Goal: Information Seeking & Learning: Learn about a topic

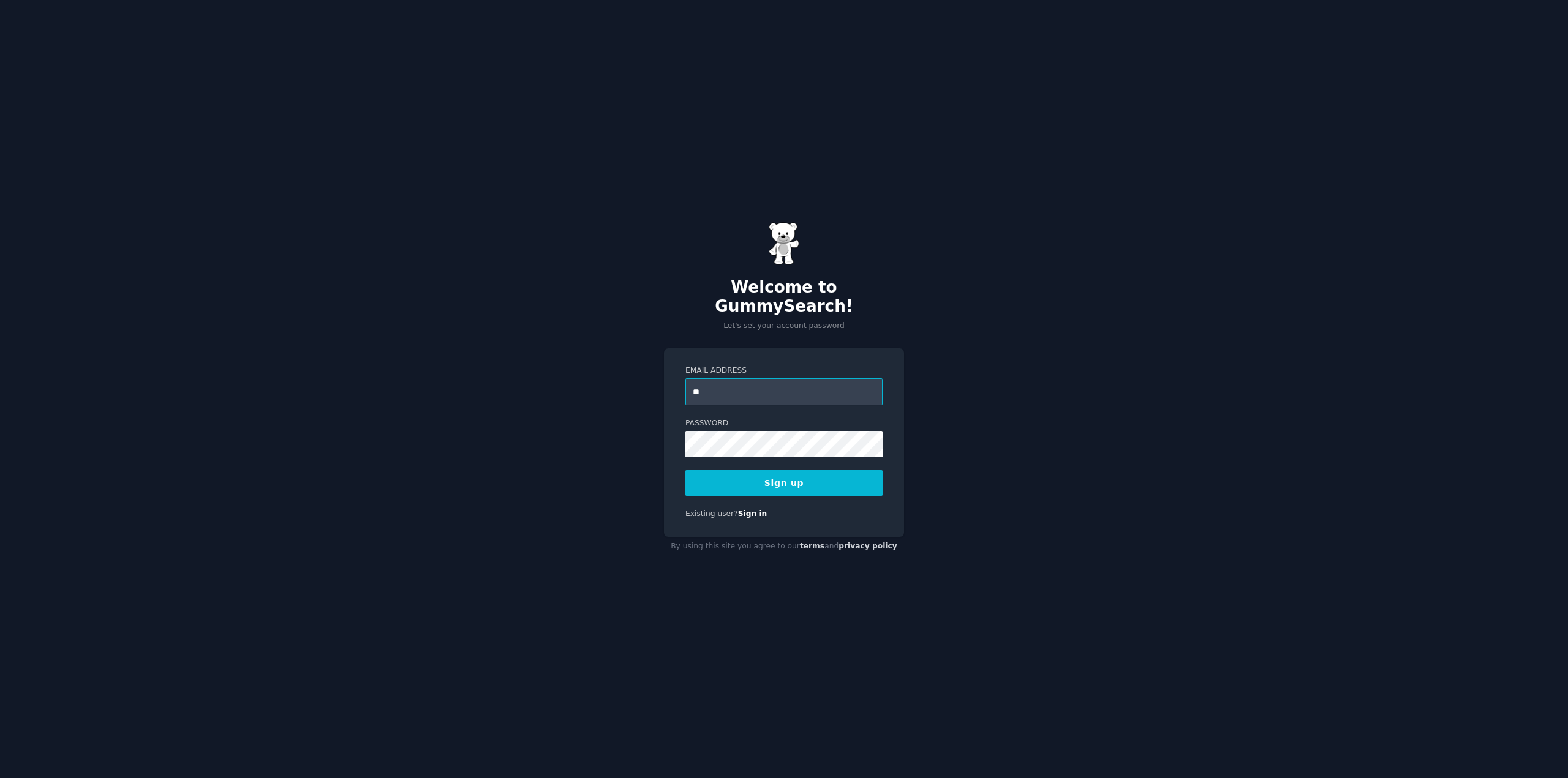
type input "**********"
click at [648, 440] on div "**********" at bounding box center [784, 389] width 1568 height 778
click at [712, 470] on button "Sign up" at bounding box center [784, 483] width 198 height 26
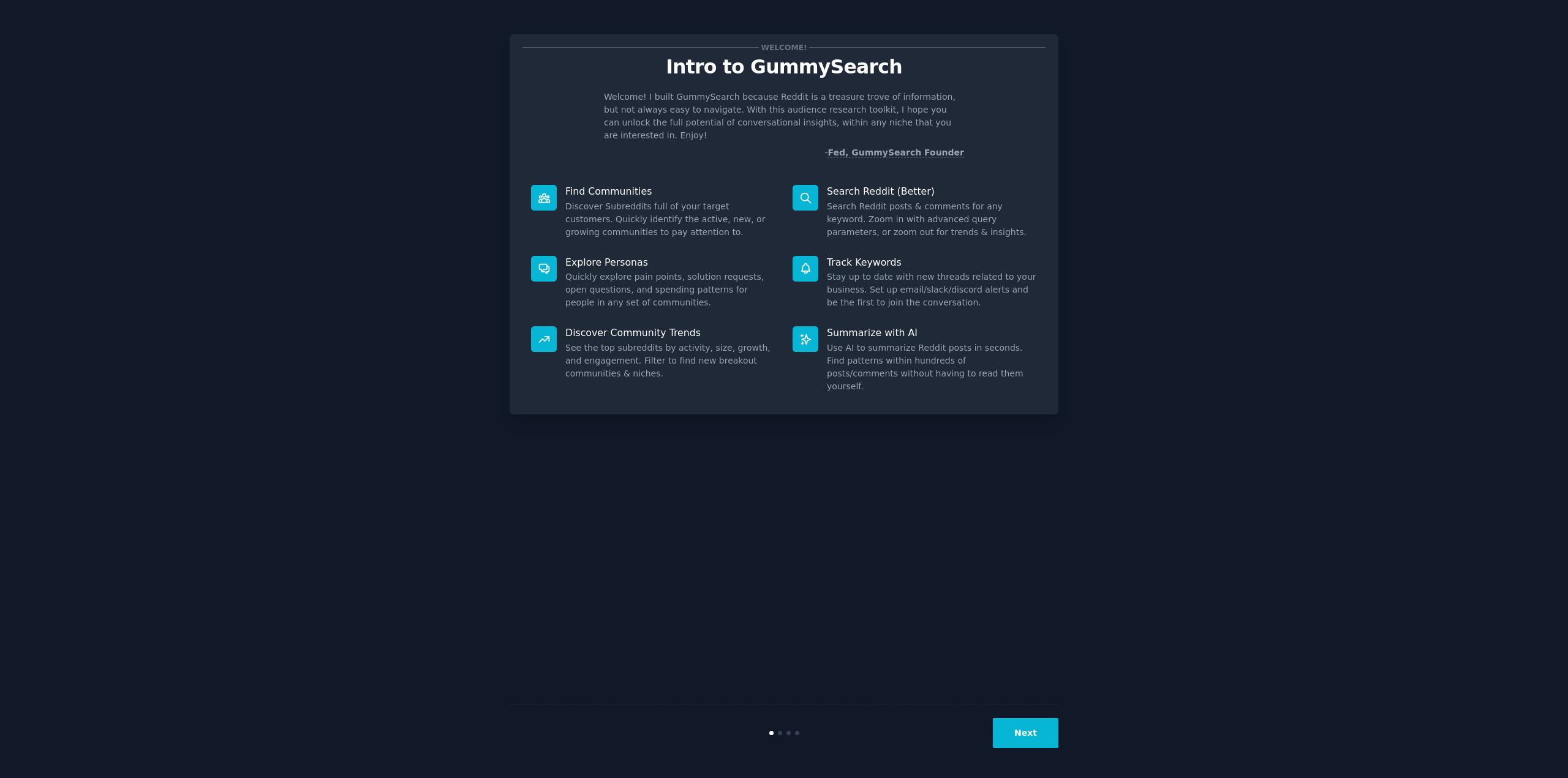
click at [1027, 734] on button "Next" at bounding box center [1026, 733] width 66 height 30
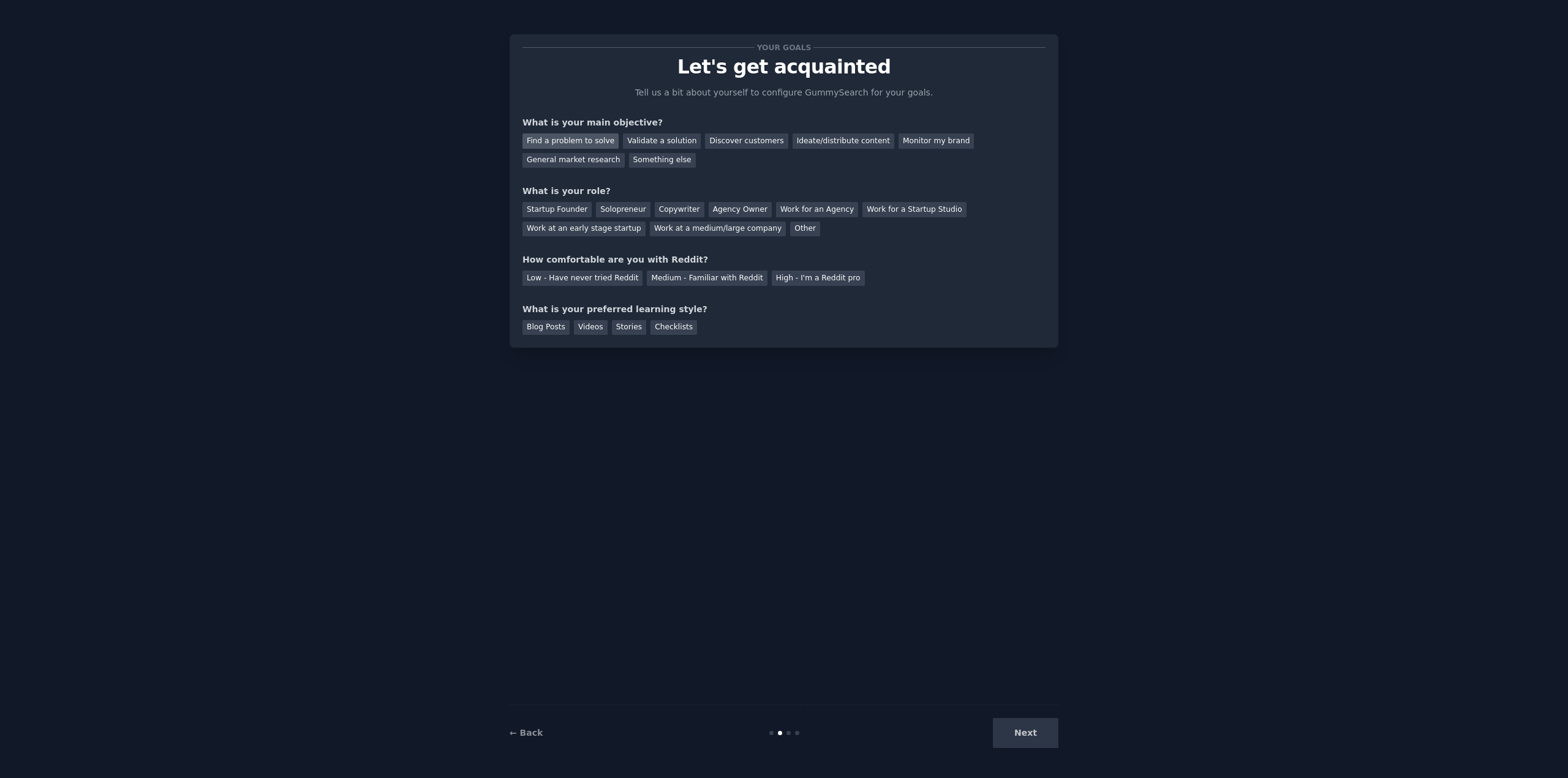
click at [573, 144] on div "Find a problem to solve" at bounding box center [571, 141] width 96 height 15
click at [645, 139] on div "Validate a solution" at bounding box center [661, 141] width 78 height 15
click at [607, 203] on div "Solopreneur" at bounding box center [623, 209] width 54 height 15
click at [719, 206] on div "Agency Owner" at bounding box center [741, 209] width 63 height 15
click at [610, 212] on div "Solopreneur" at bounding box center [623, 209] width 54 height 15
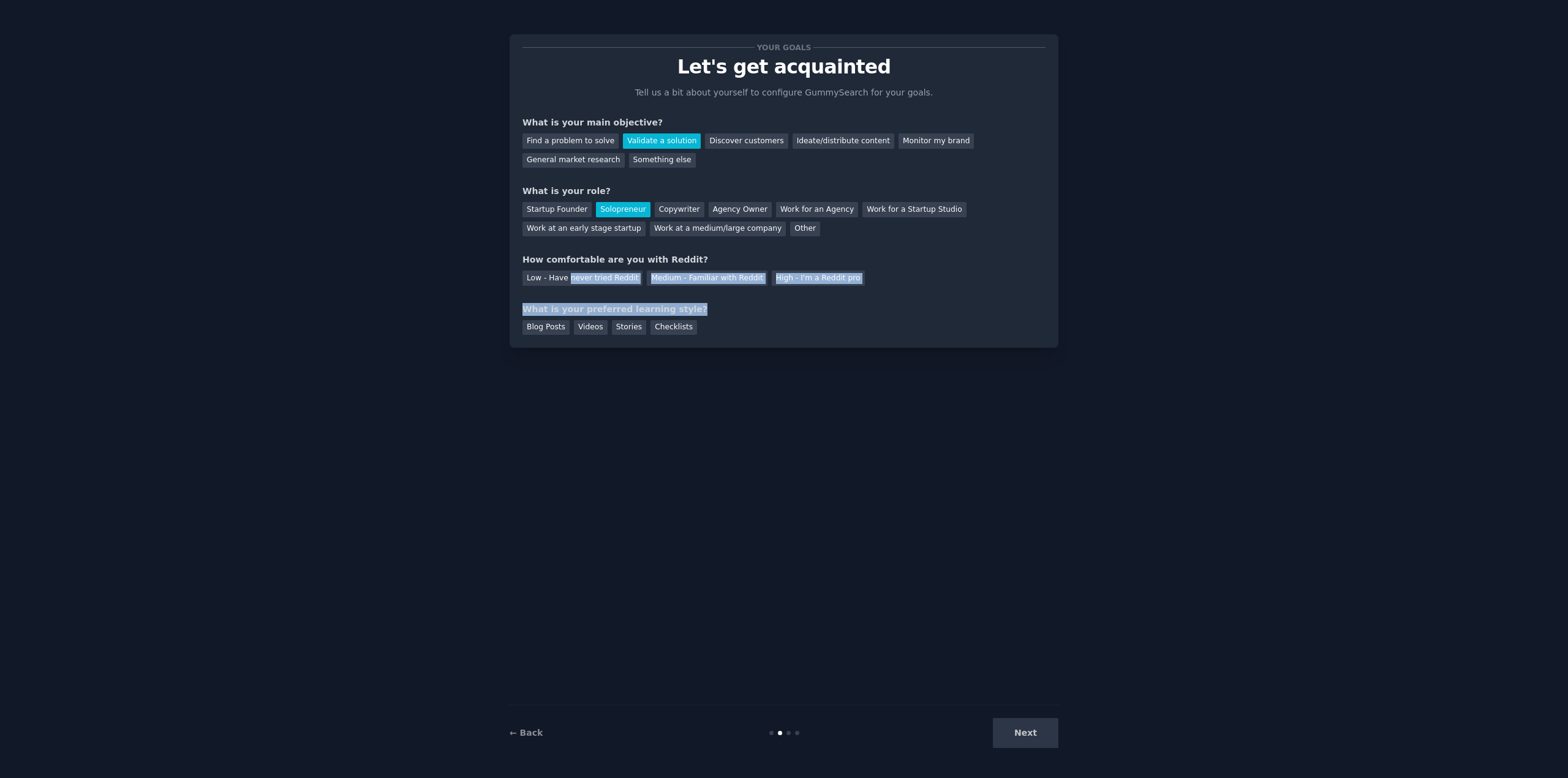
drag, startPoint x: 565, startPoint y: 281, endPoint x: 737, endPoint y: 298, distance: 172.8
click at [739, 301] on div "Your goals Let's get acquainted Tell us a bit about yourself to configure Gummy…" at bounding box center [784, 191] width 524 height 288
click at [364, 264] on div "Your goals Let's get acquainted Tell us a bit about yourself to configure Gummy…" at bounding box center [784, 389] width 1534 height 744
click at [555, 280] on div "Low - Have never tried Reddit" at bounding box center [583, 279] width 120 height 15
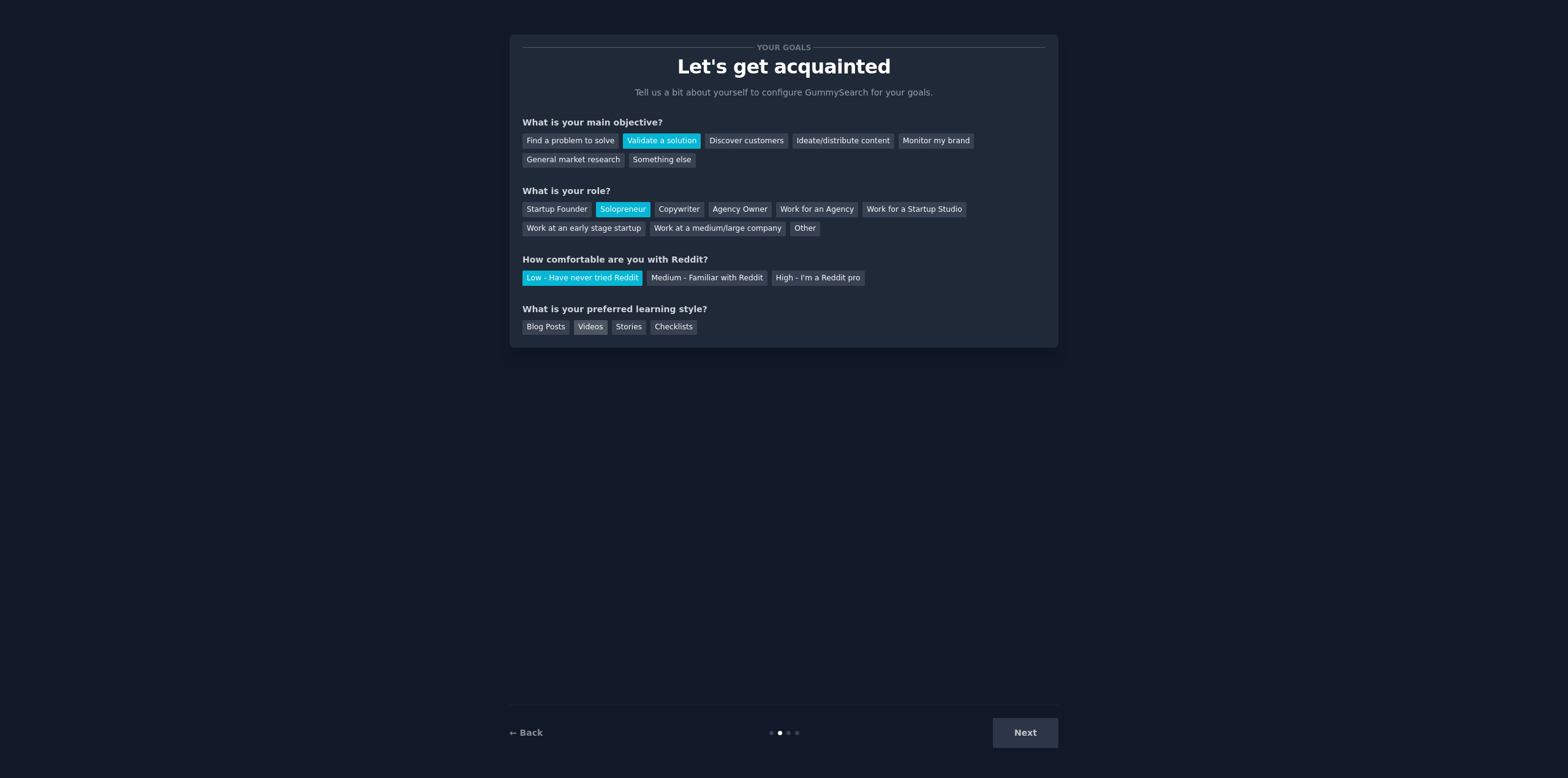
click at [589, 327] on div "Videos" at bounding box center [590, 328] width 33 height 15
click at [653, 327] on div "Checklists" at bounding box center [673, 328] width 46 height 15
click at [589, 331] on div "Videos" at bounding box center [590, 328] width 33 height 15
click at [1024, 717] on div "← Back Next" at bounding box center [784, 733] width 549 height 56
click at [1027, 726] on button "Next" at bounding box center [1026, 733] width 66 height 30
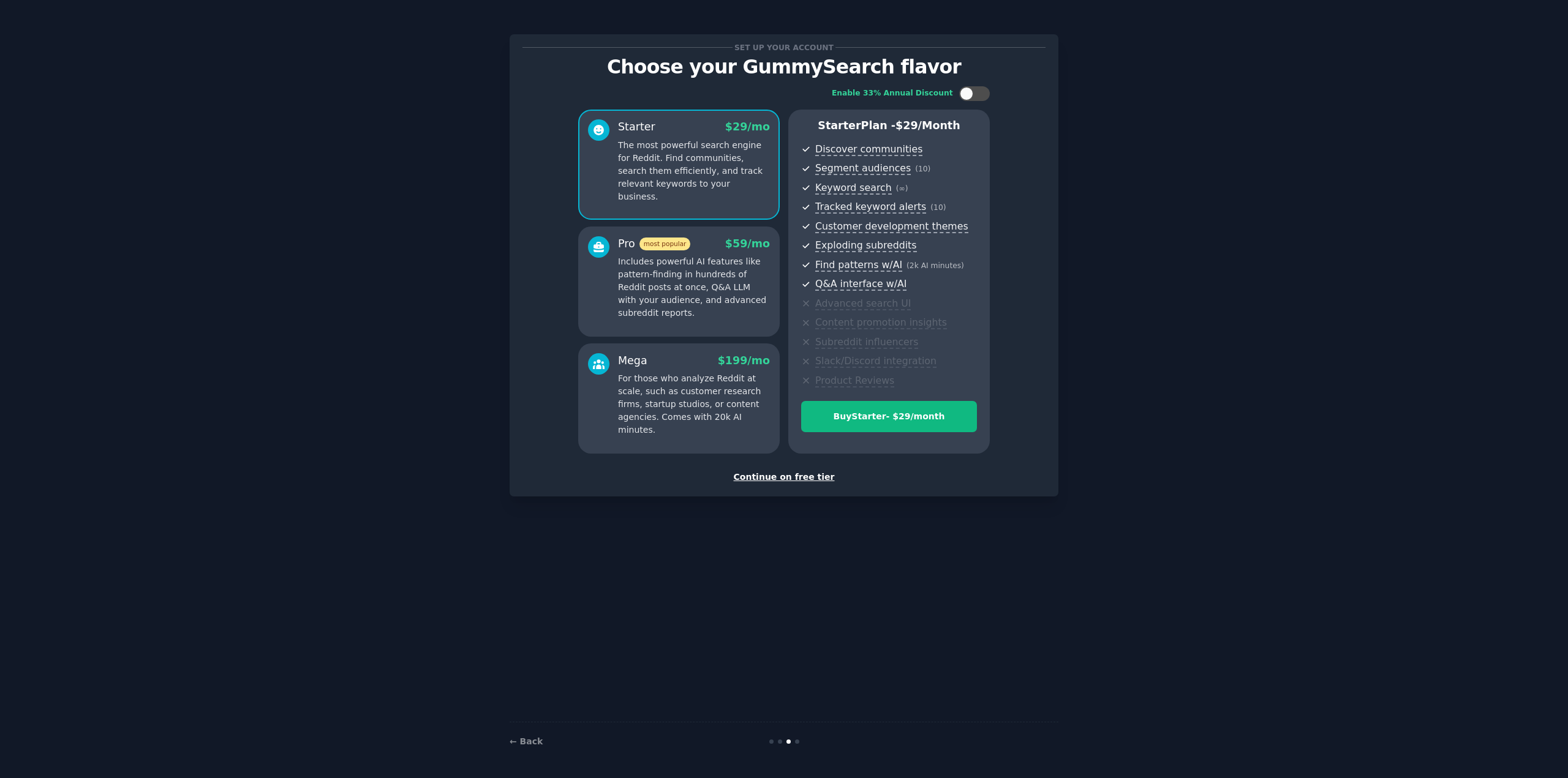
click at [756, 478] on div "Continue on free tier" at bounding box center [784, 477] width 524 height 13
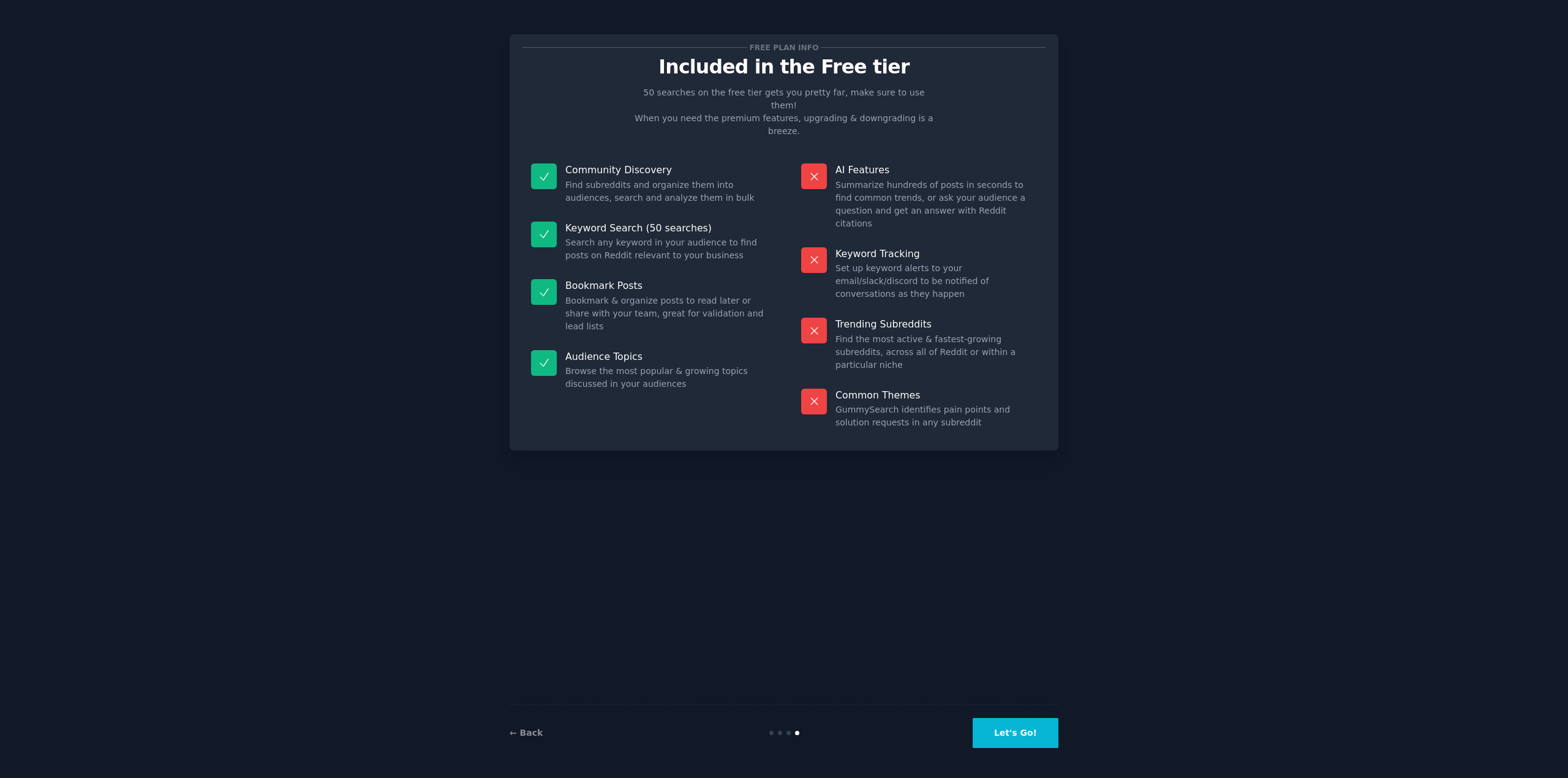
click at [1009, 723] on button "Let's Go!" at bounding box center [1015, 733] width 86 height 30
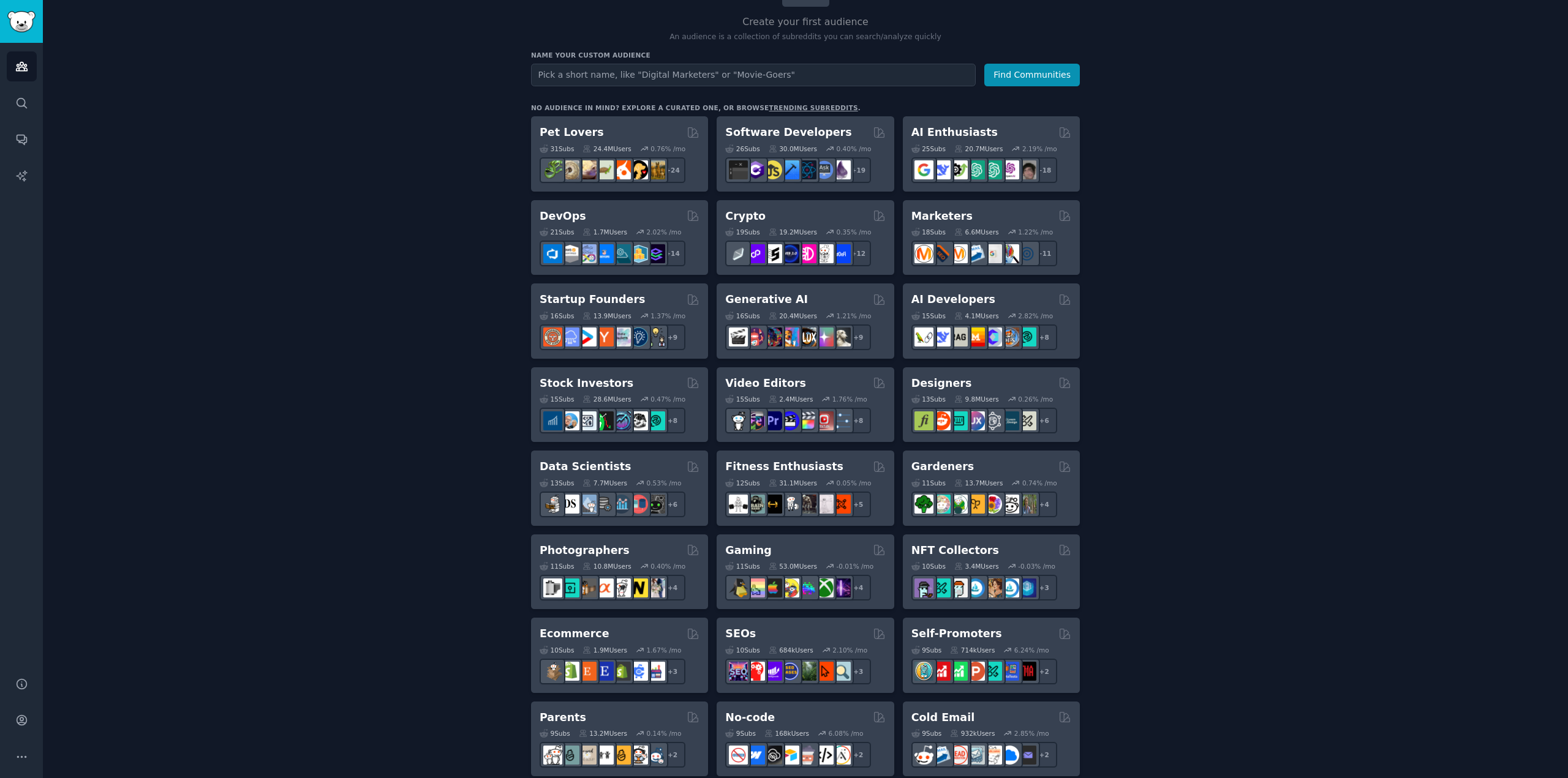
scroll to position [122, 0]
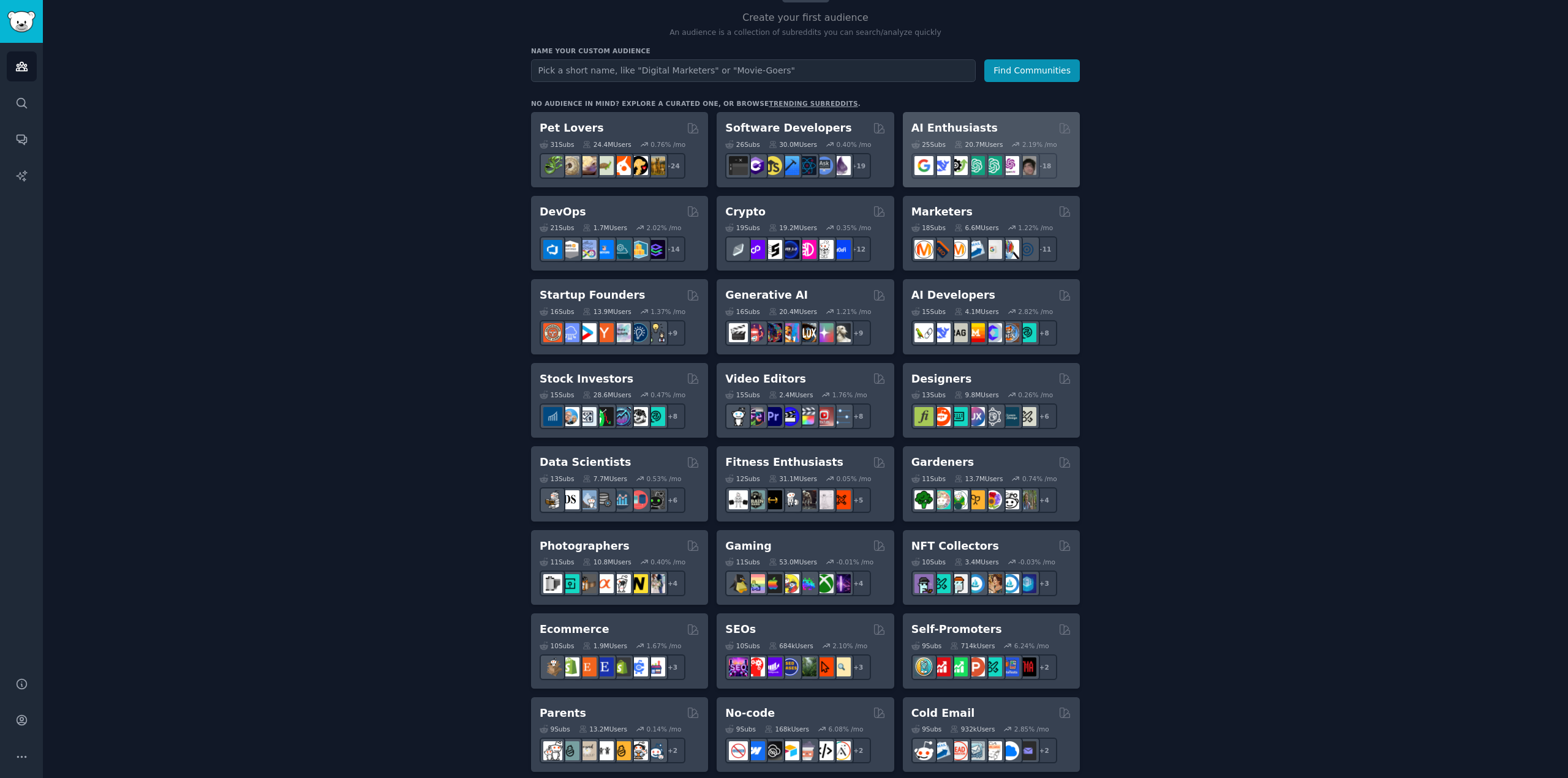
click at [949, 126] on h2 "AI Enthusiasts" at bounding box center [955, 128] width 86 height 15
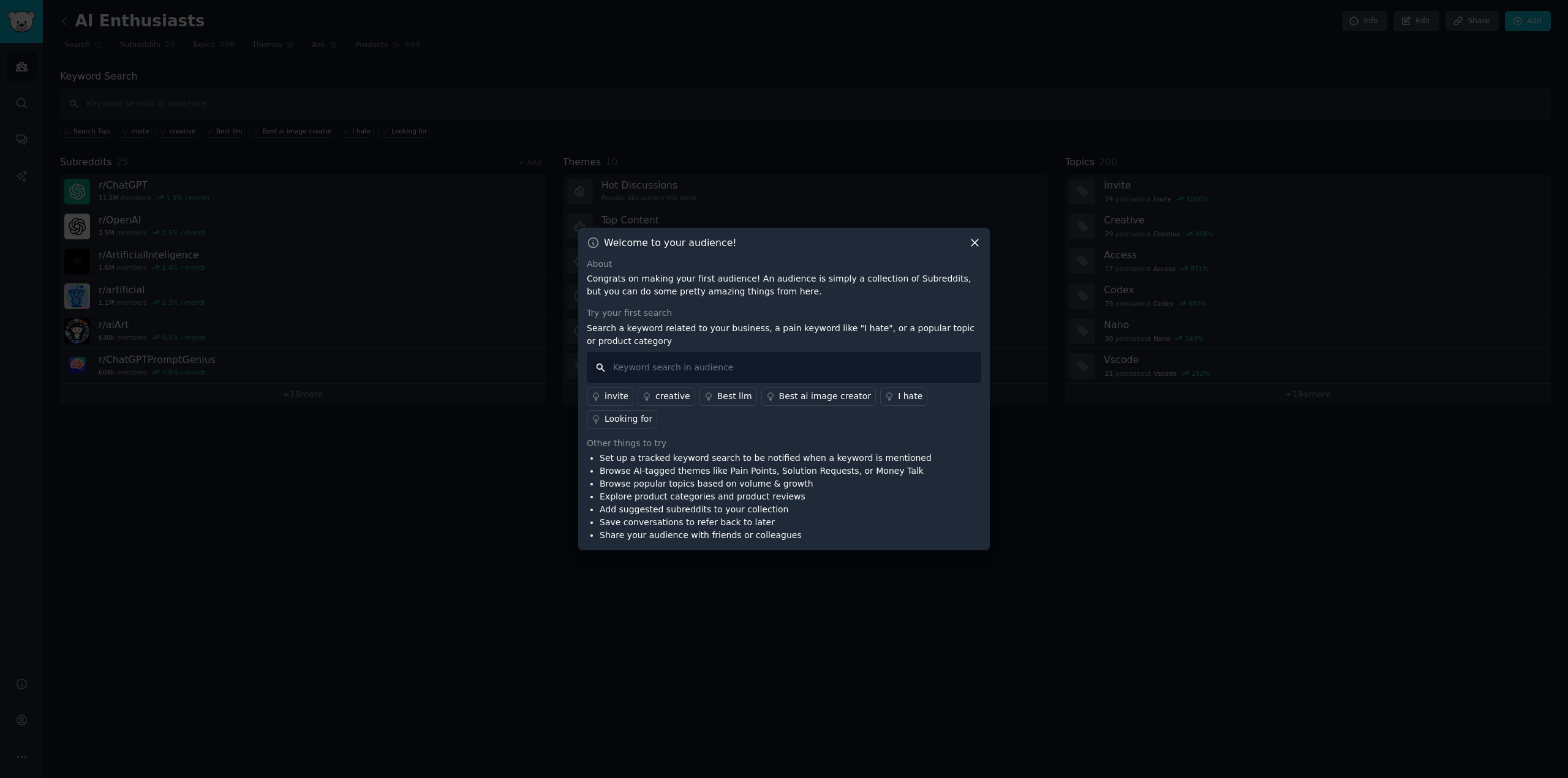
click at [640, 383] on input "text" at bounding box center [784, 368] width 394 height 32
type input "b"
click at [972, 249] on icon at bounding box center [974, 242] width 13 height 13
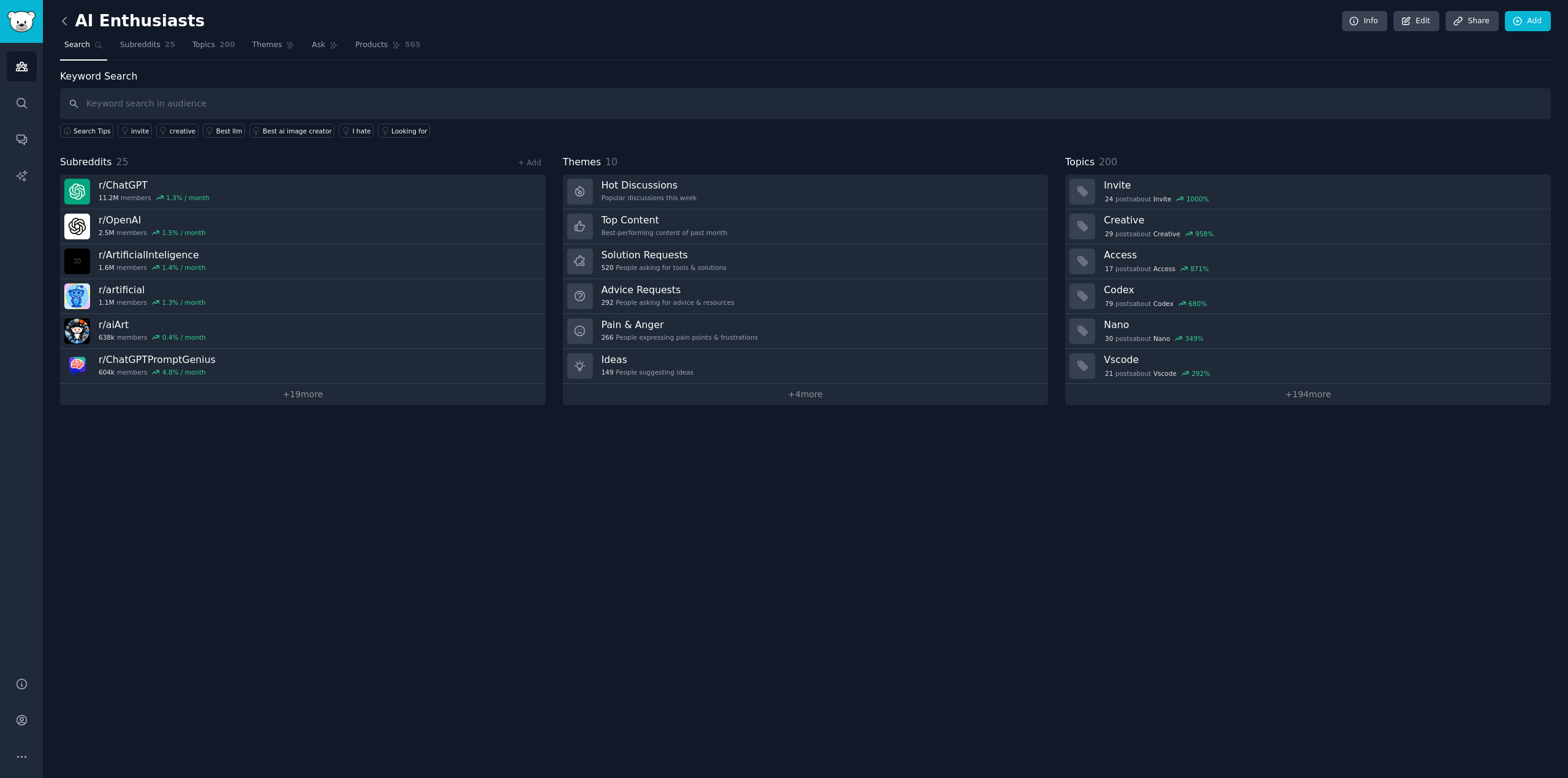
click at [61, 16] on icon at bounding box center [64, 21] width 13 height 13
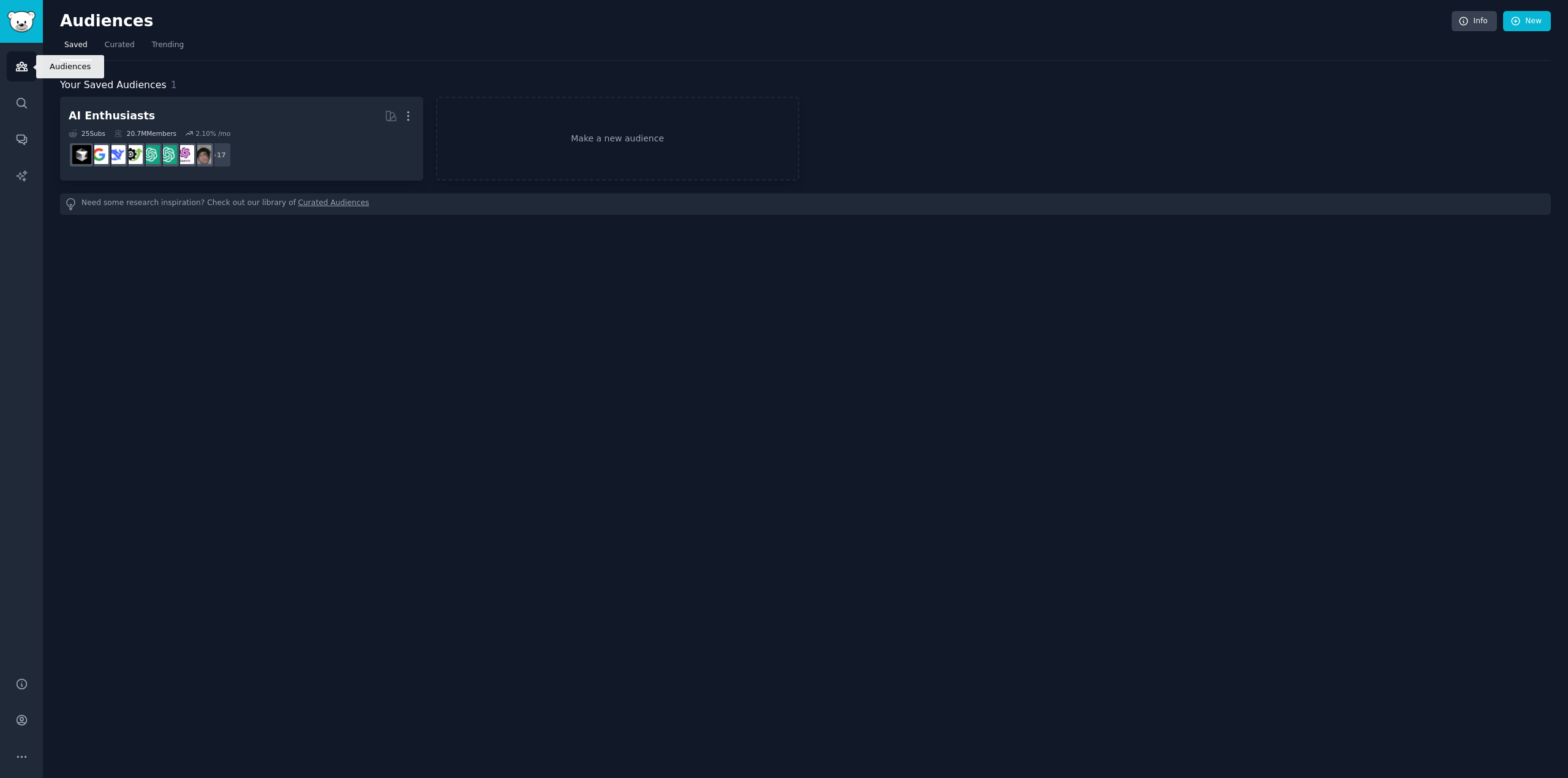
click at [24, 70] on icon "Sidebar" at bounding box center [21, 67] width 11 height 9
click at [21, 95] on link "Search" at bounding box center [21, 103] width 30 height 30
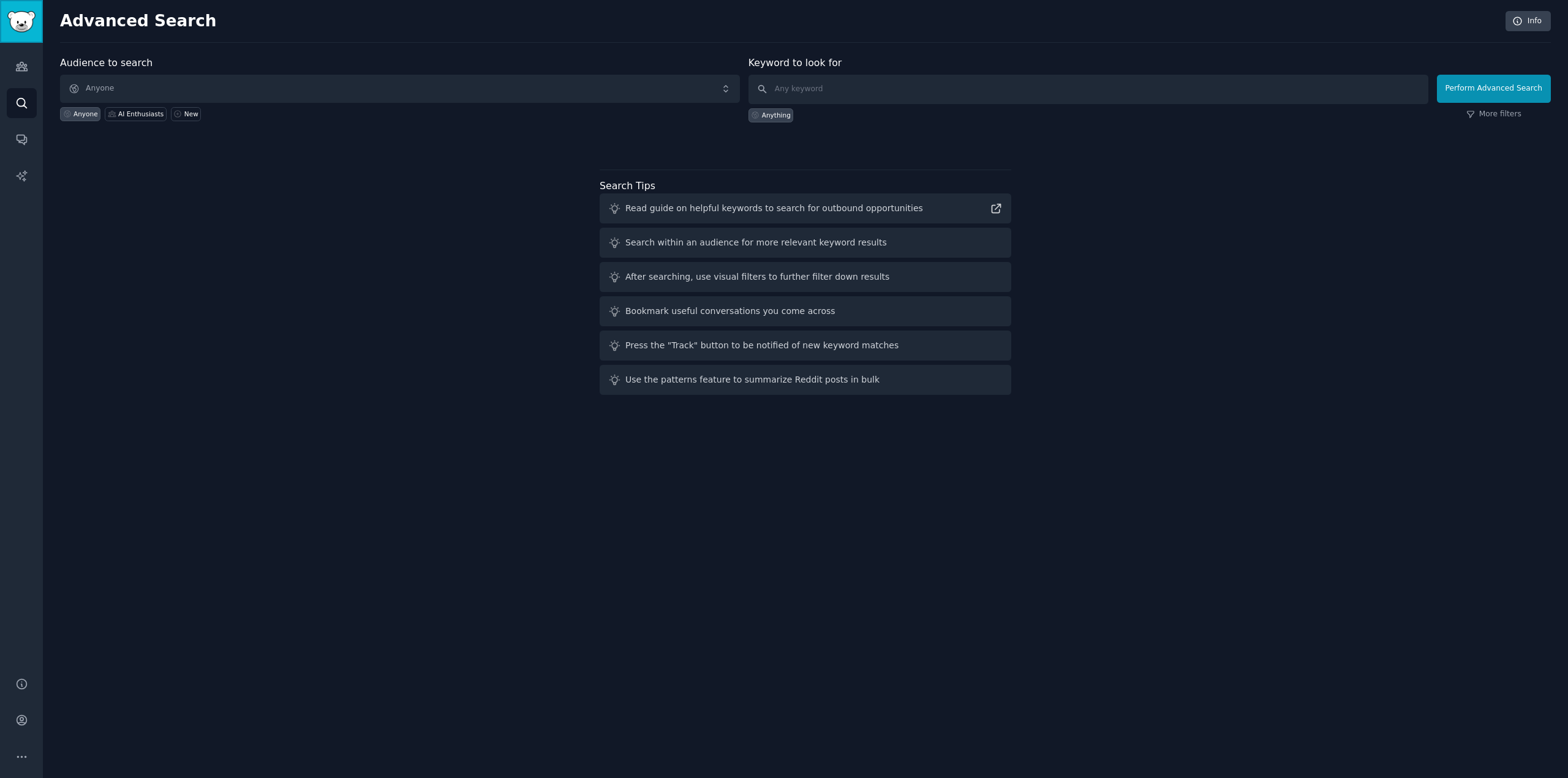
click at [20, 16] on img "Sidebar" at bounding box center [21, 21] width 28 height 21
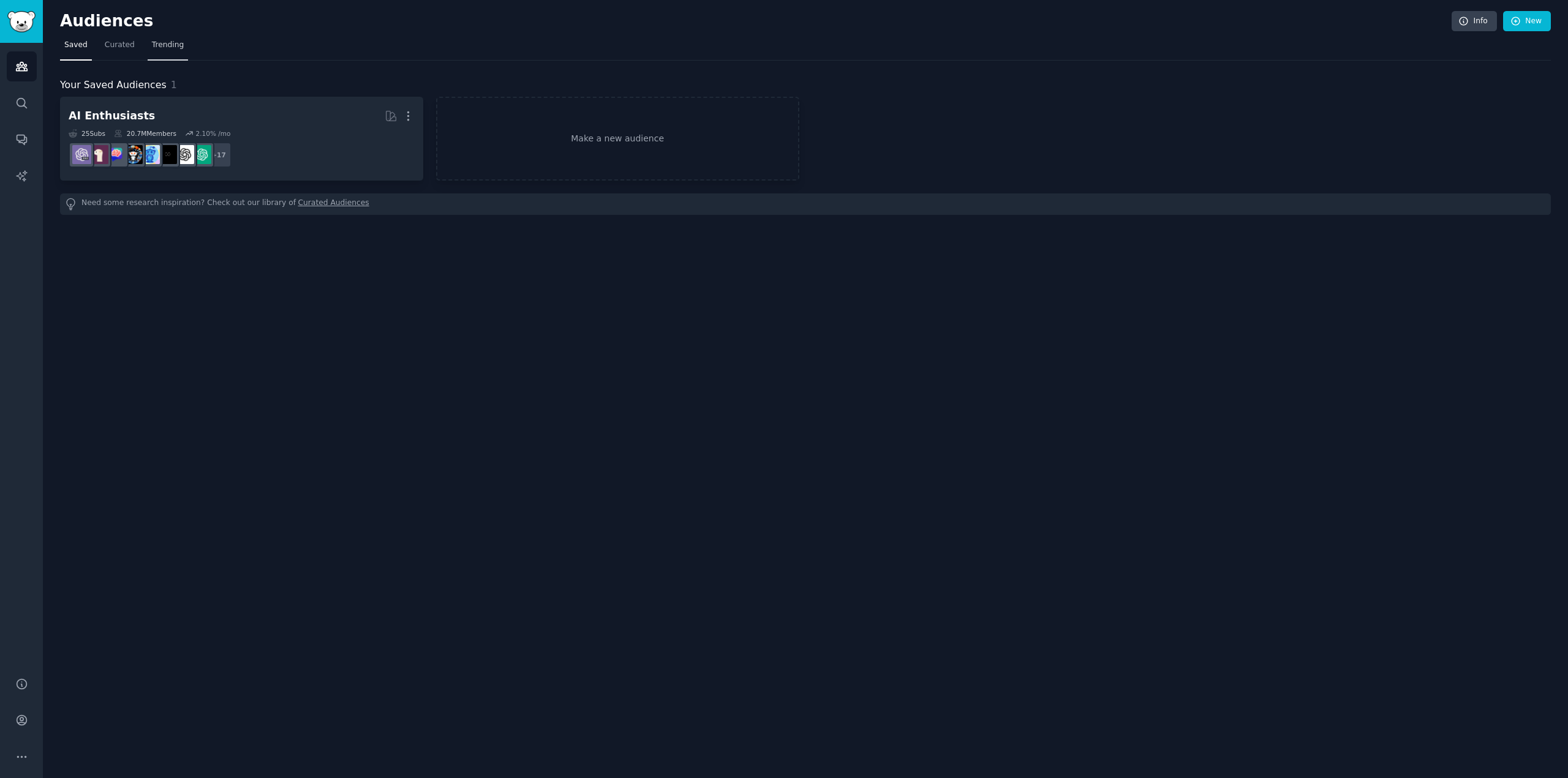
click at [153, 44] on span "Trending" at bounding box center [168, 45] width 32 height 11
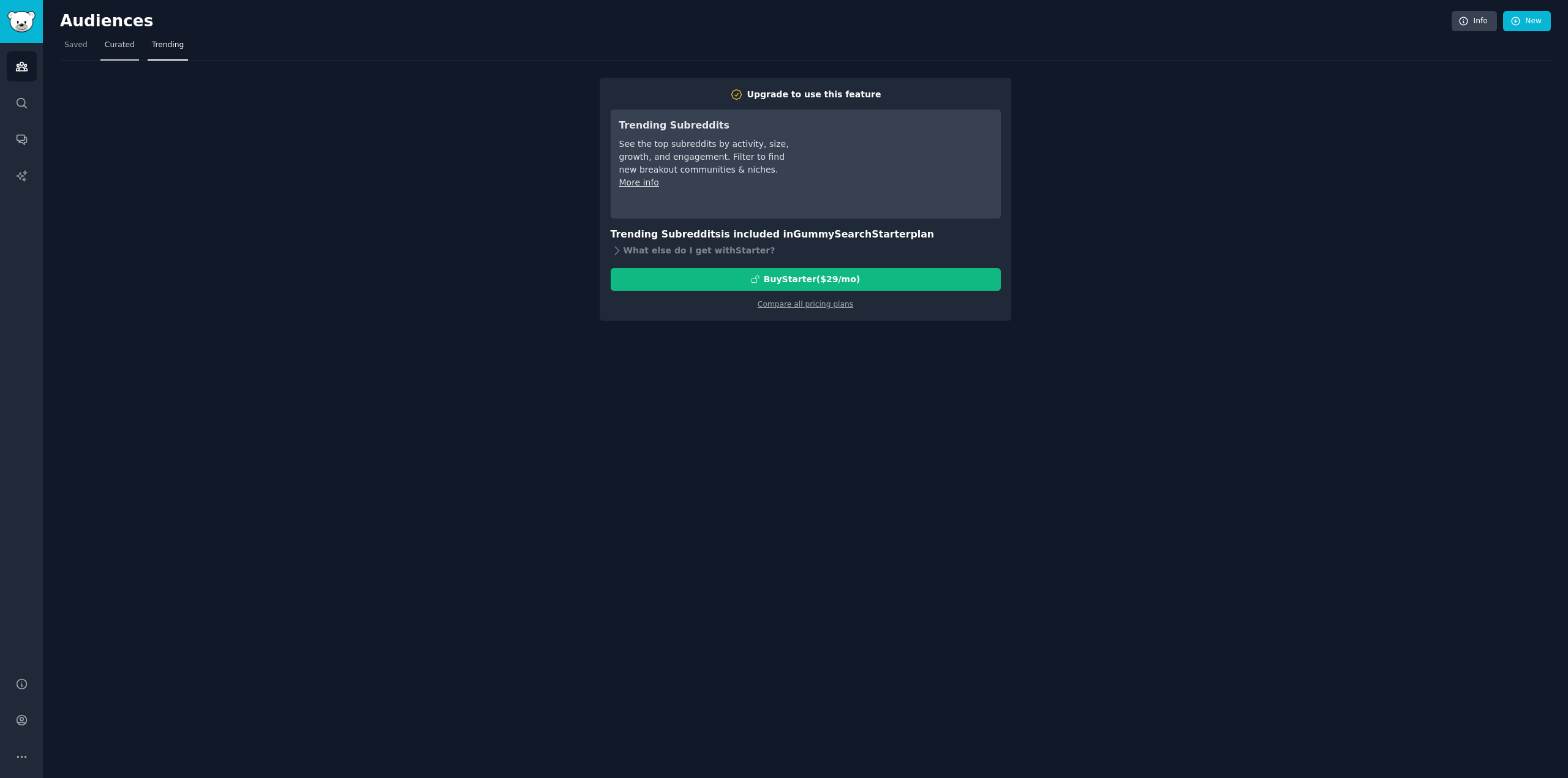
click at [121, 42] on span "Curated" at bounding box center [119, 45] width 30 height 11
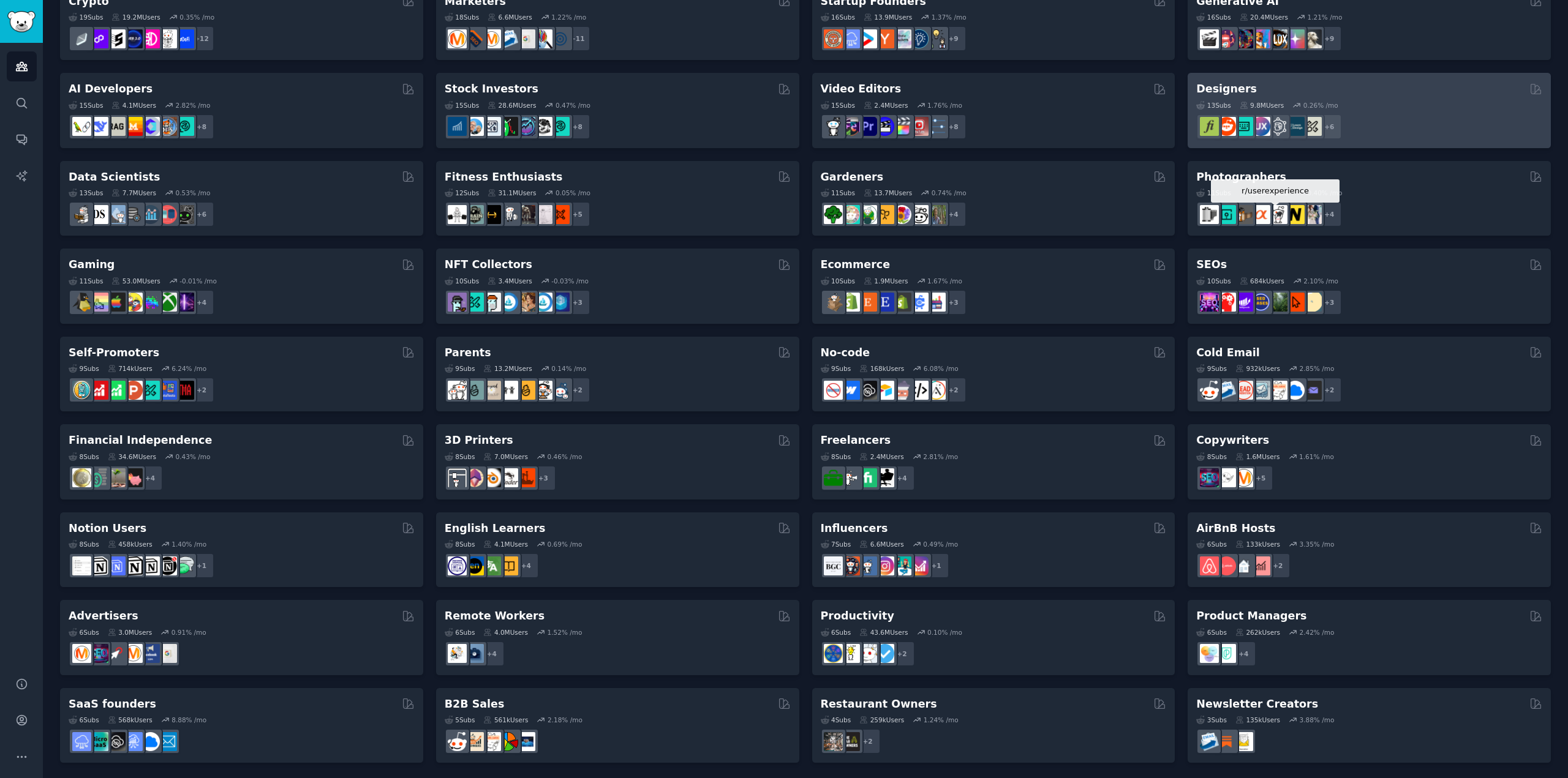
scroll to position [201, 0]
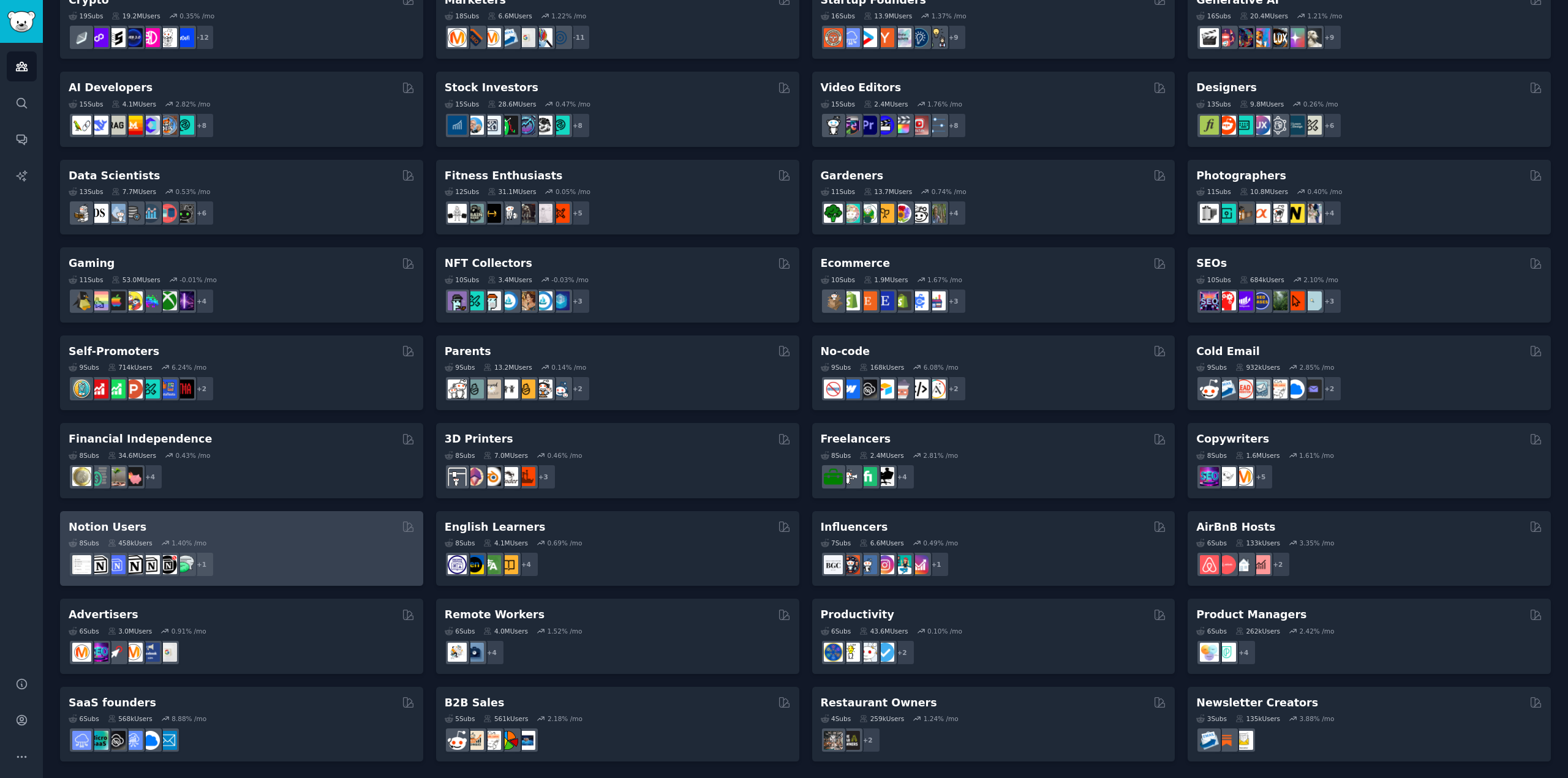
click at [263, 532] on div "Notion Users" at bounding box center [241, 528] width 346 height 15
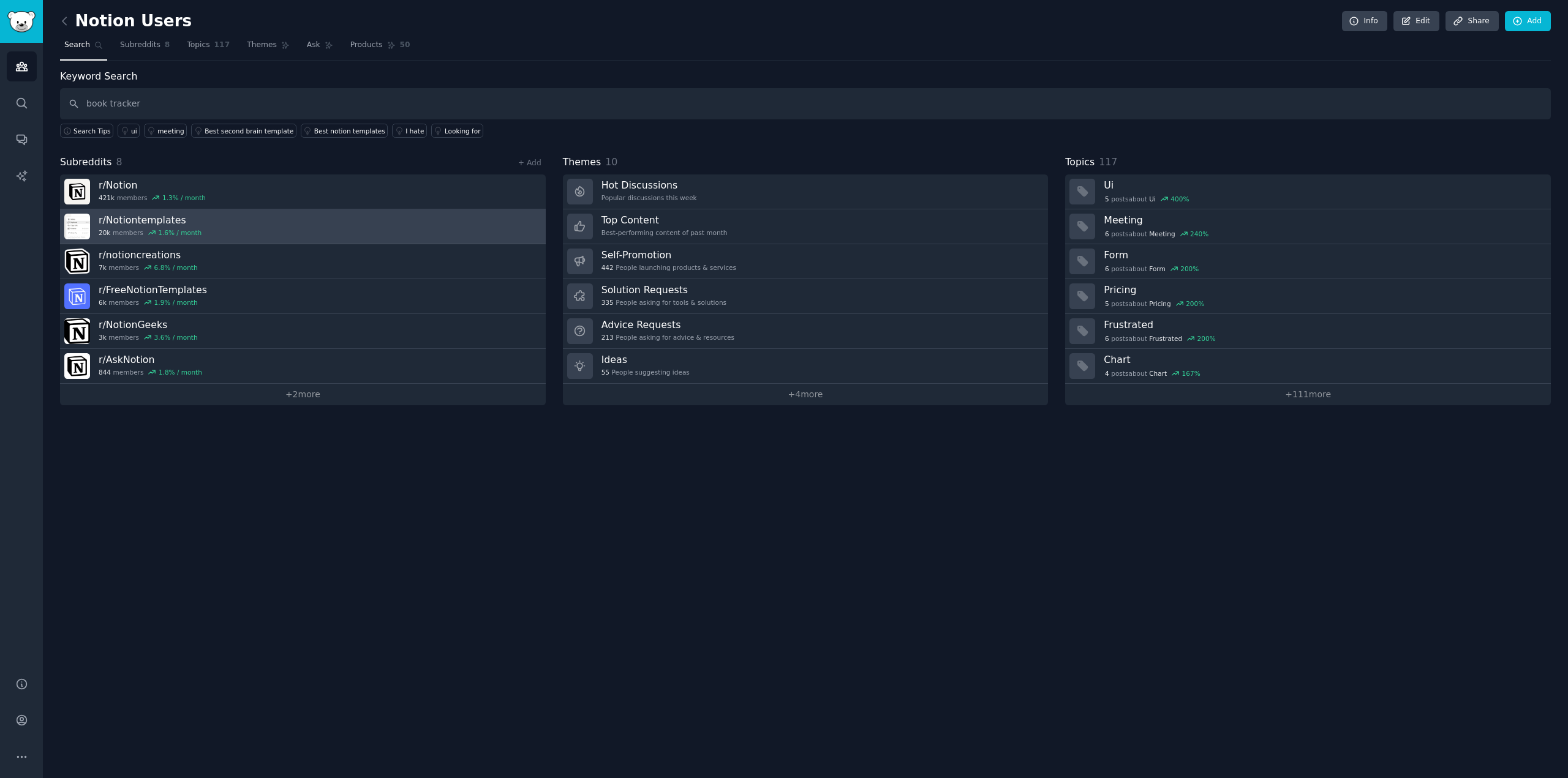
type input "book tracker"
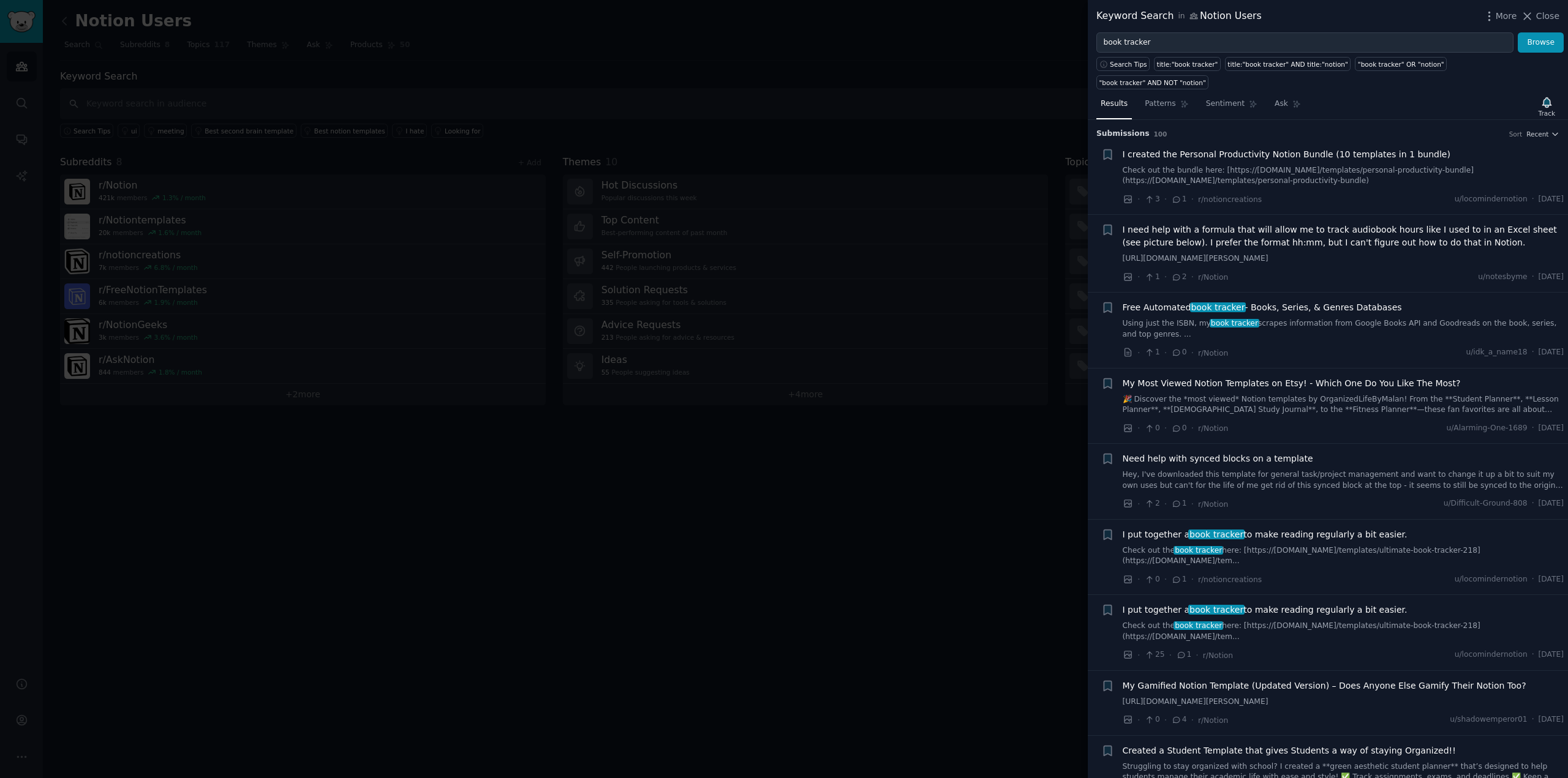
click at [1340, 303] on span "Free Automated book tracker - Books, Series, & Genres Databases" at bounding box center [1263, 307] width 280 height 13
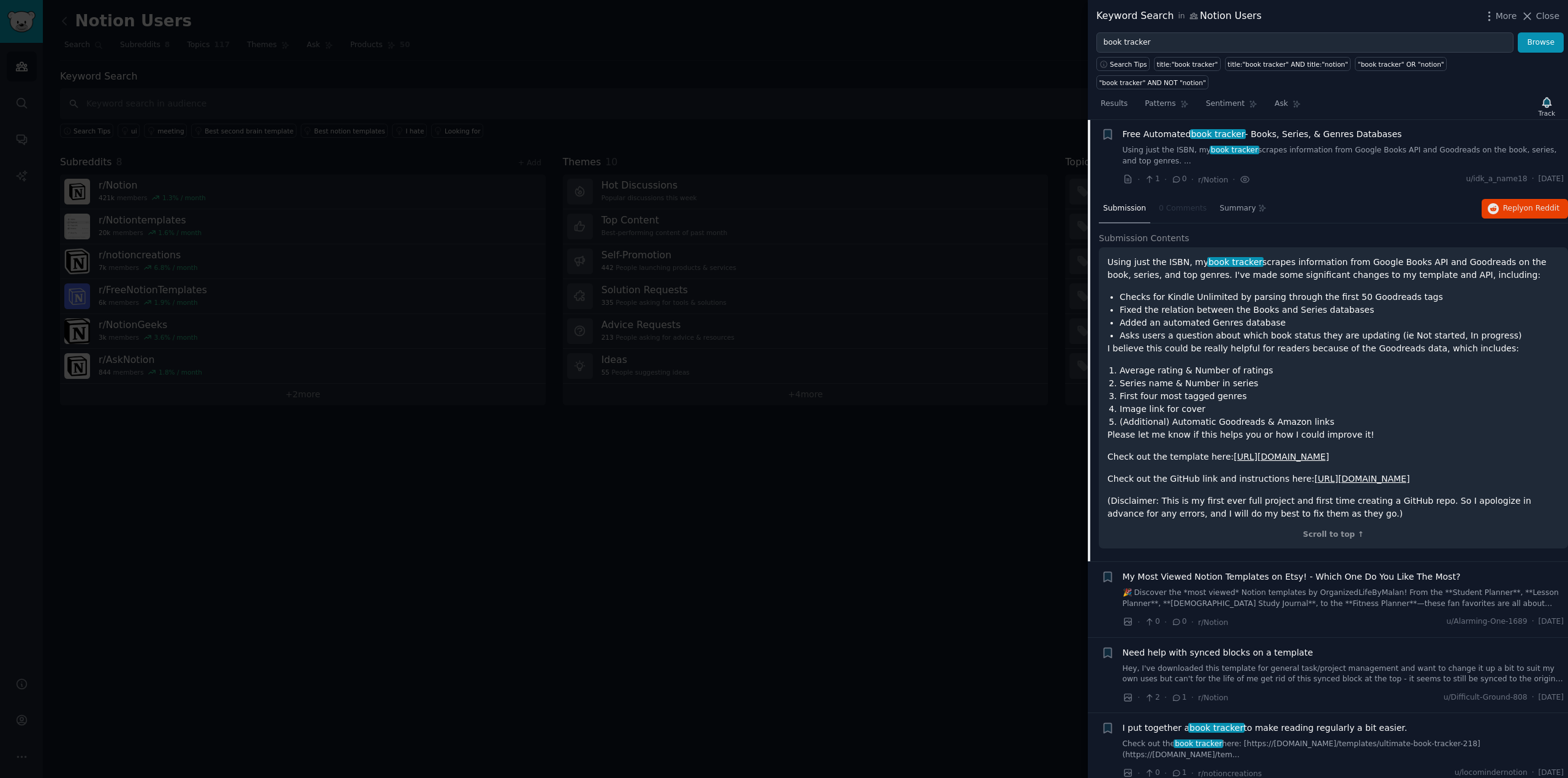
scroll to position [182, 0]
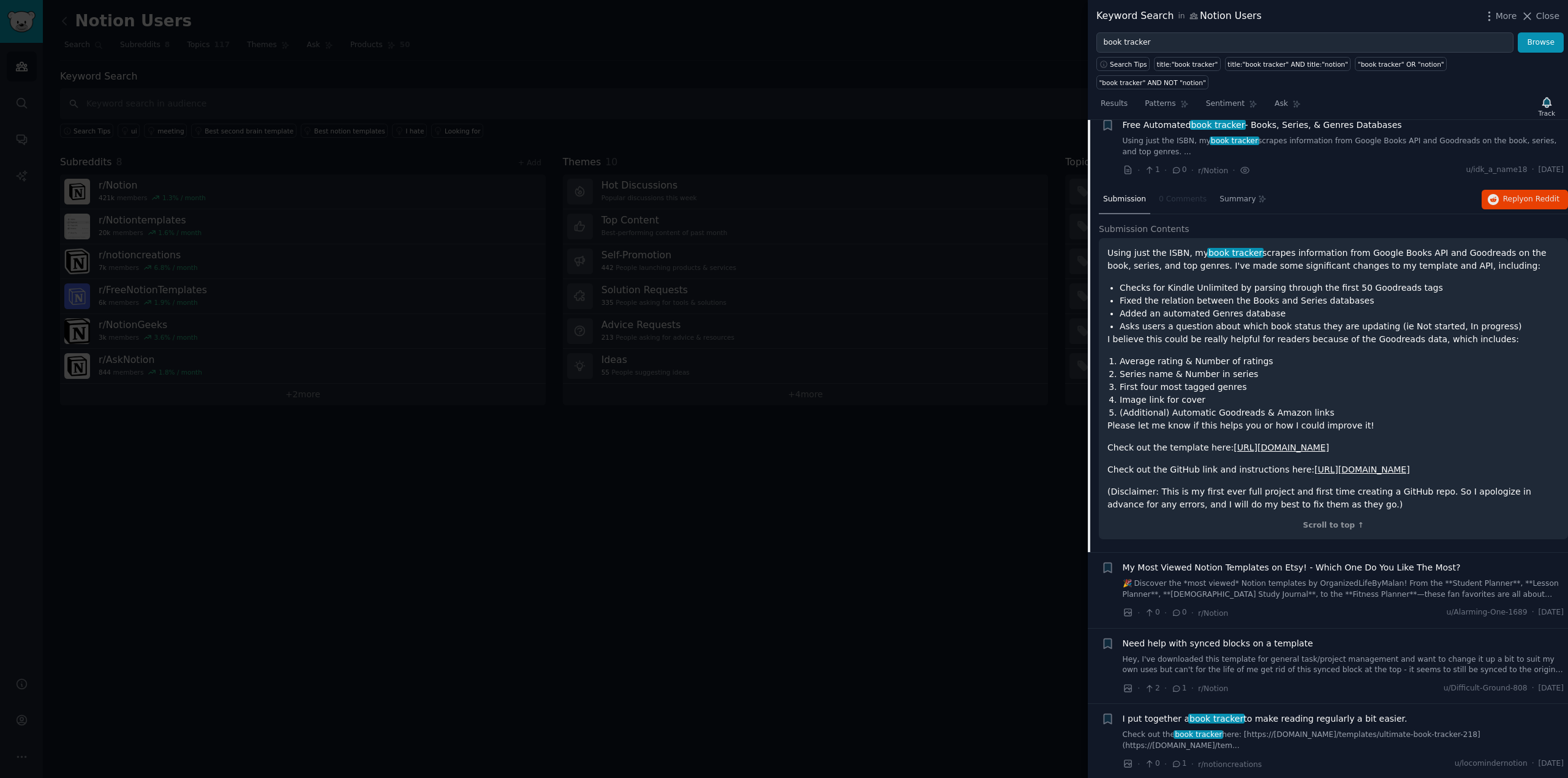
click at [1315, 469] on link "https://github.com/ver-rgb/notion-api.git" at bounding box center [1363, 469] width 96 height 9
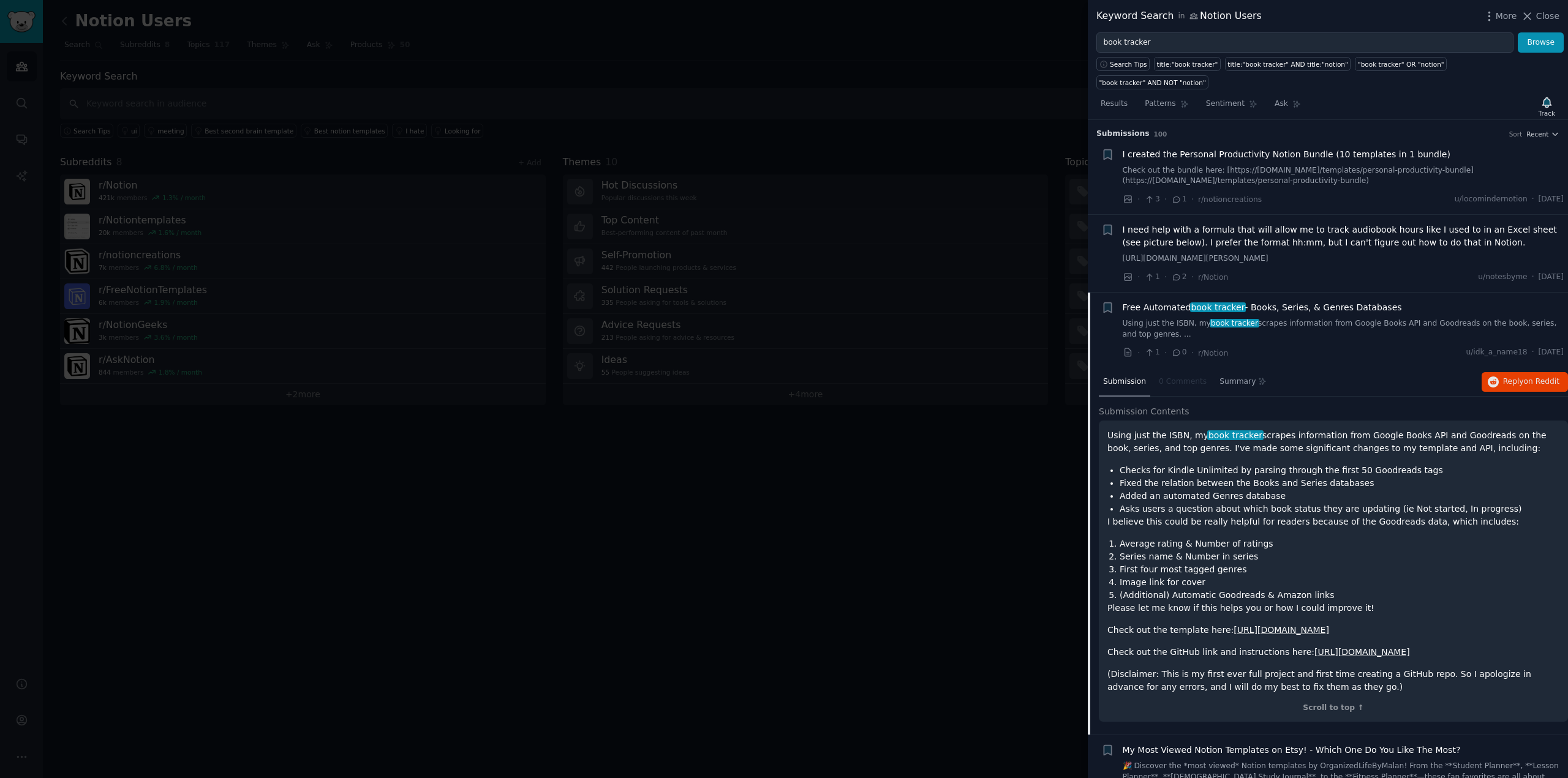
click at [1246, 625] on link "https://gentle-catmint-460.notion.site/Book-Tracker-Template-223502ca107a80c19e…" at bounding box center [1281, 629] width 96 height 9
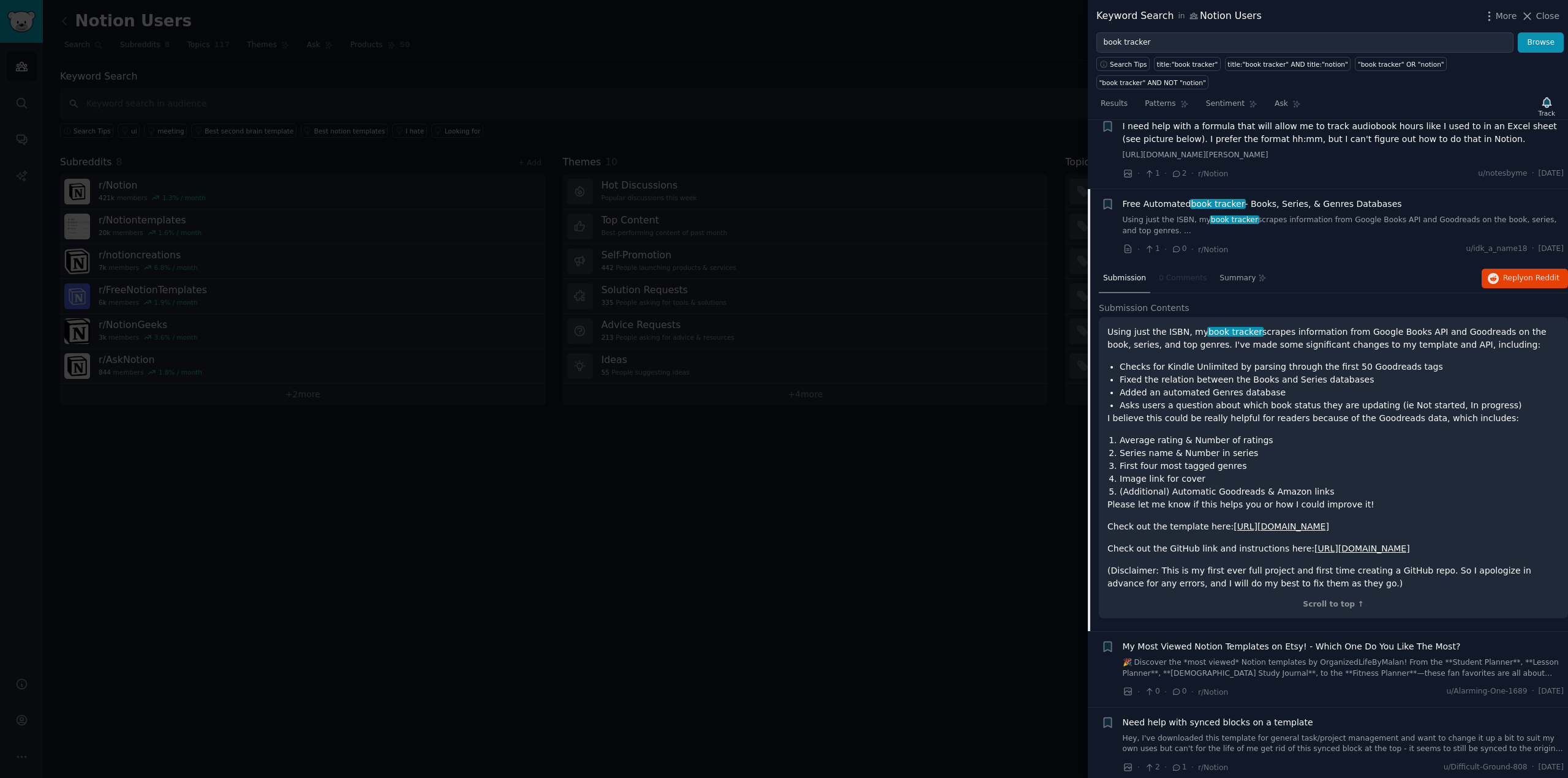
scroll to position [122, 0]
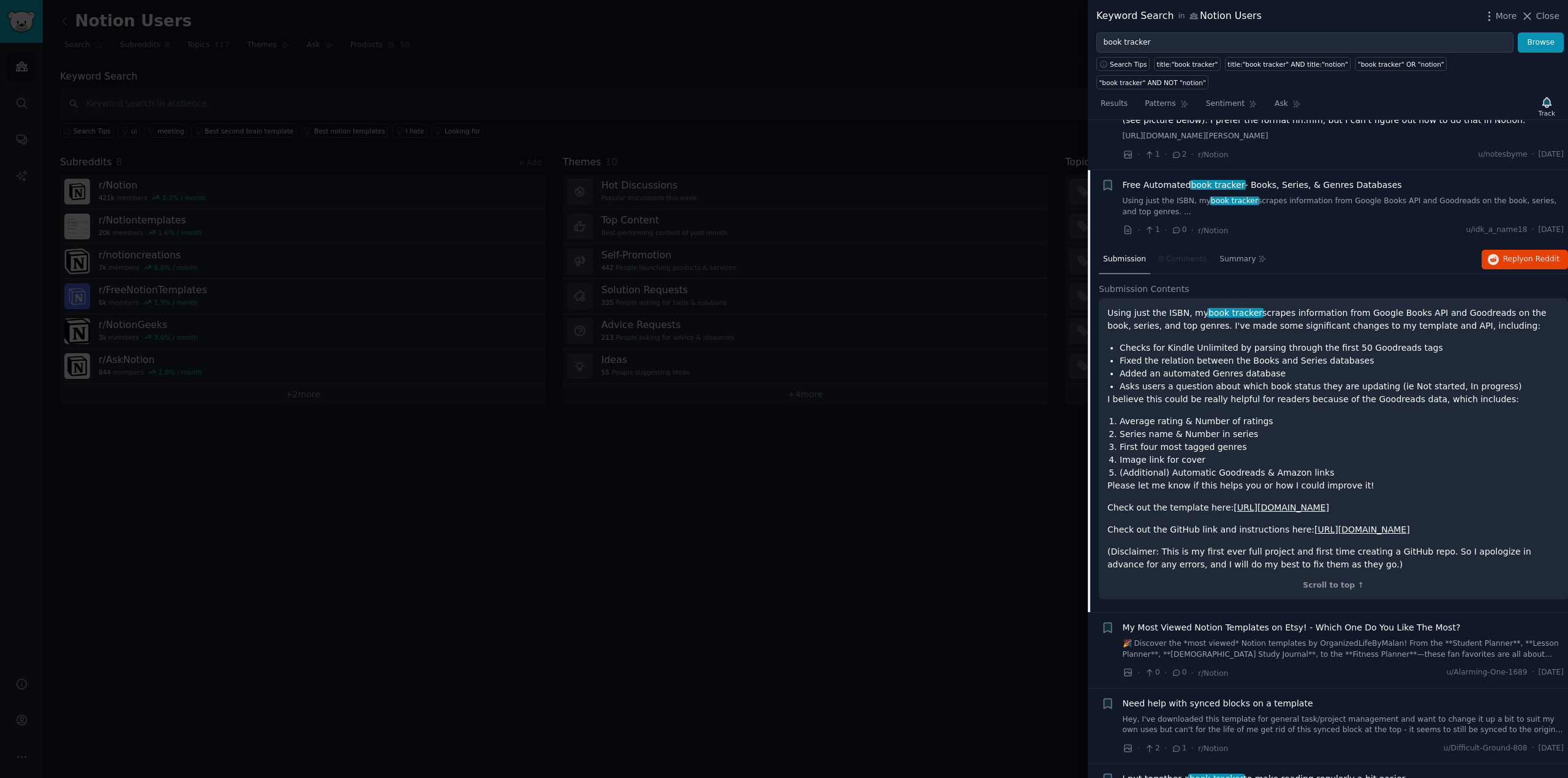
click at [1410, 179] on div "Free Automated book tracker - Books, Series, & Genres Databases" at bounding box center [1344, 185] width 441 height 13
click at [1168, 179] on span "Free Automated book tracker - Books, Series, & Genres Databases" at bounding box center [1263, 185] width 280 height 13
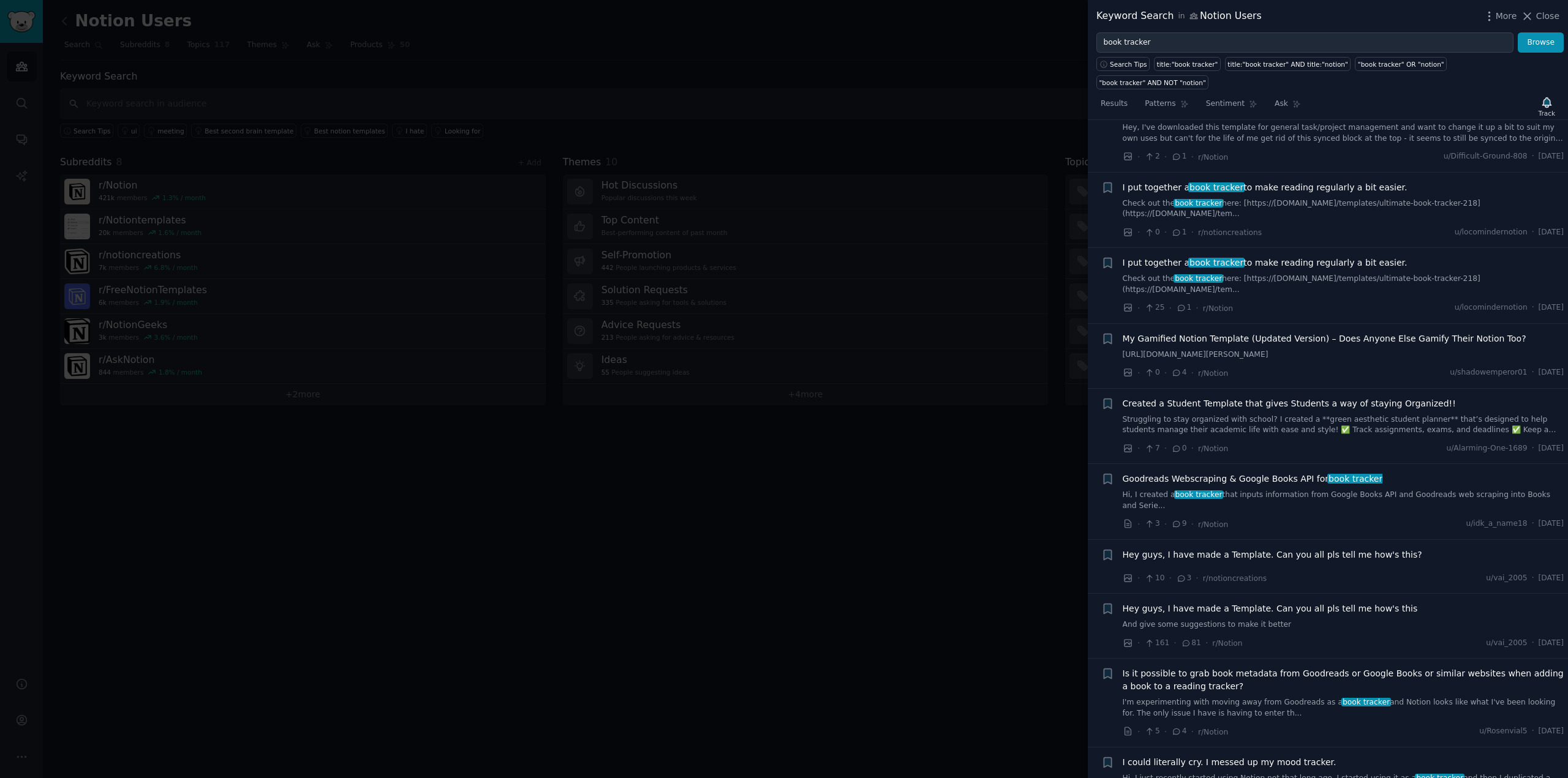
scroll to position [366, 0]
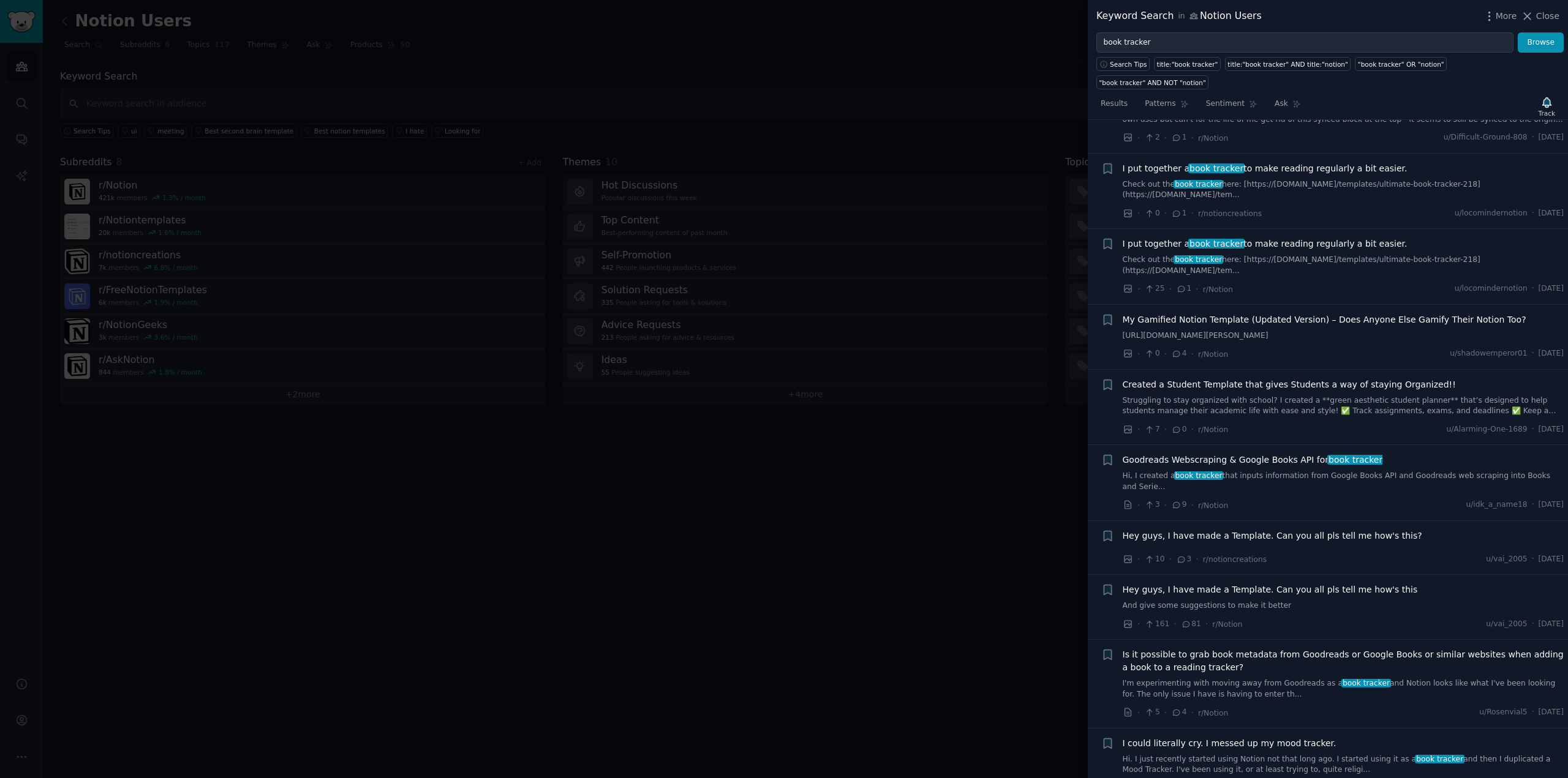
click at [1257, 454] on span "Goodreads Webscraping & Google Books API for book tracker" at bounding box center [1253, 460] width 260 height 13
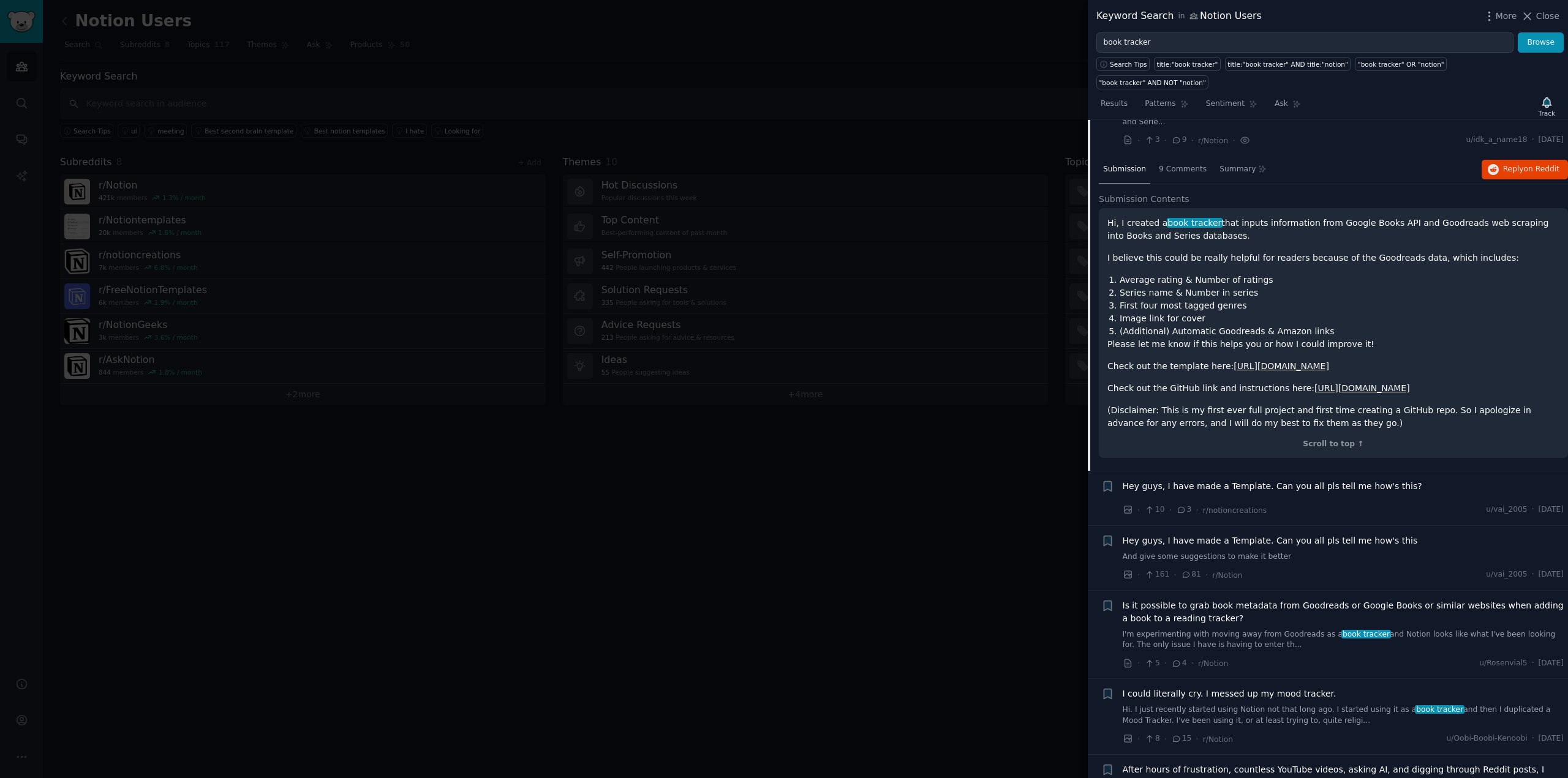
scroll to position [751, 0]
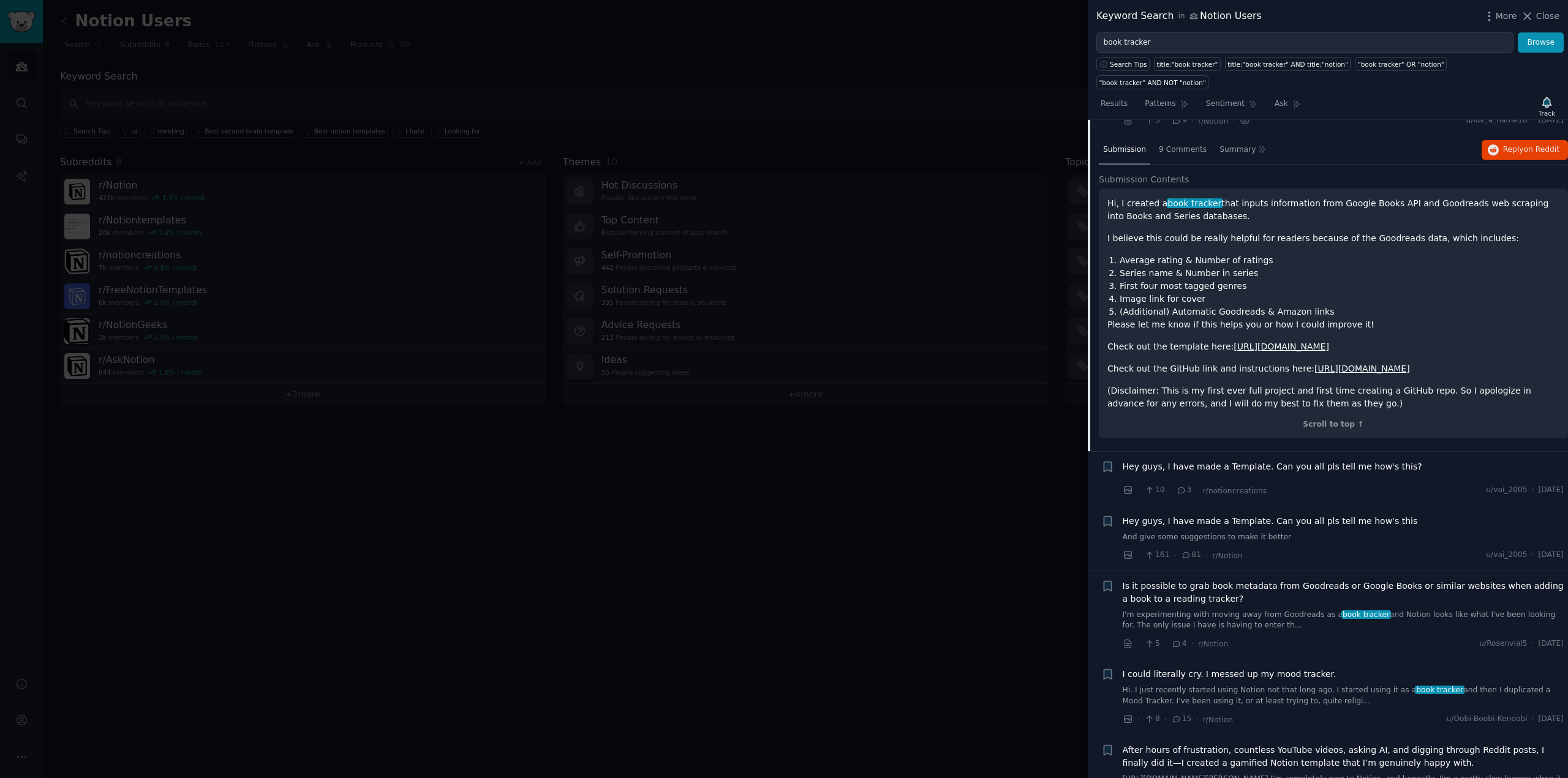
click at [1250, 580] on span "Is it possible to grab book metadata from Goodreads or Google Books or similar …" at bounding box center [1344, 592] width 441 height 26
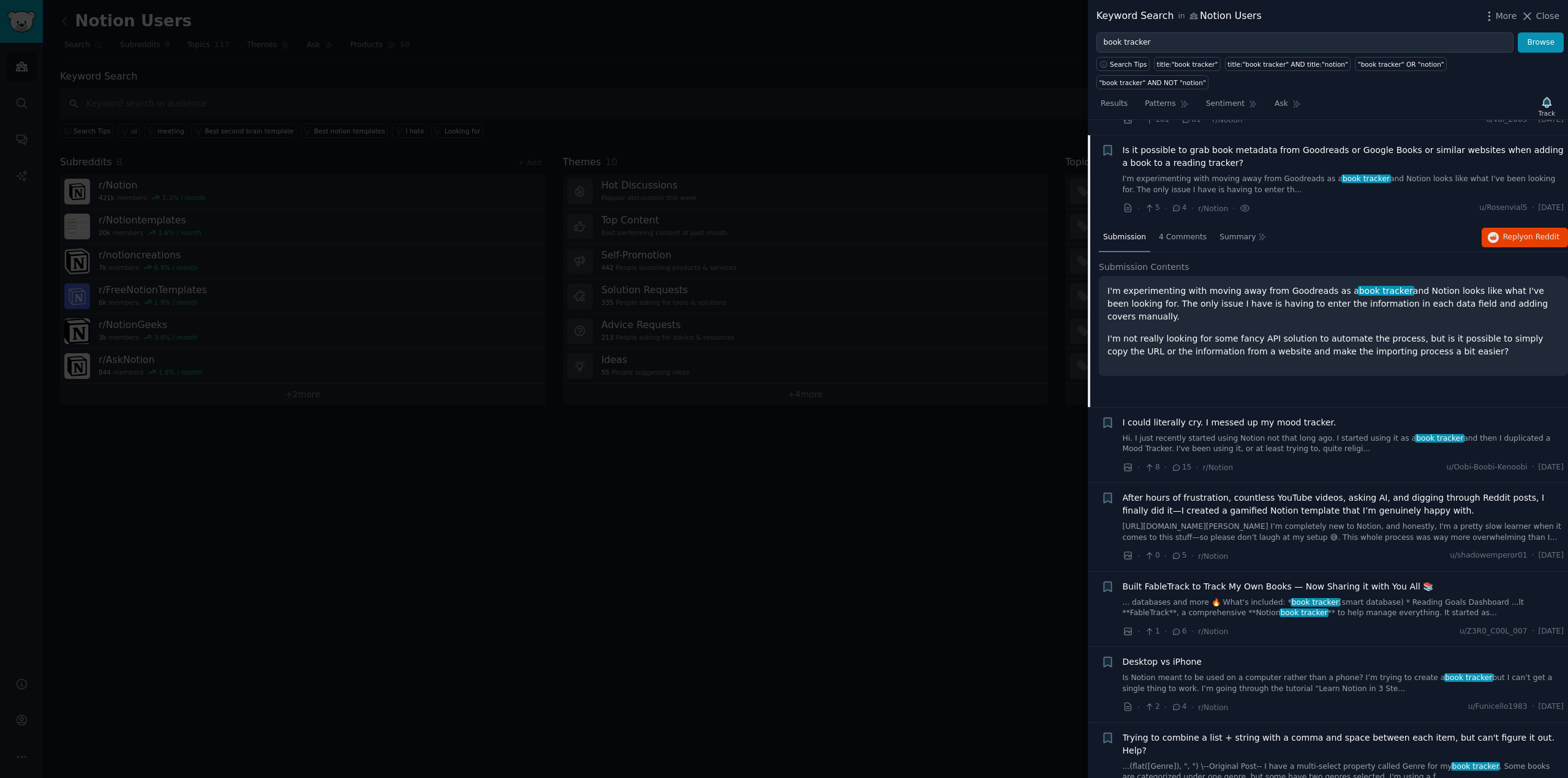
scroll to position [872, 0]
click at [1505, 226] on button "Reply on Reddit" at bounding box center [1524, 235] width 86 height 20
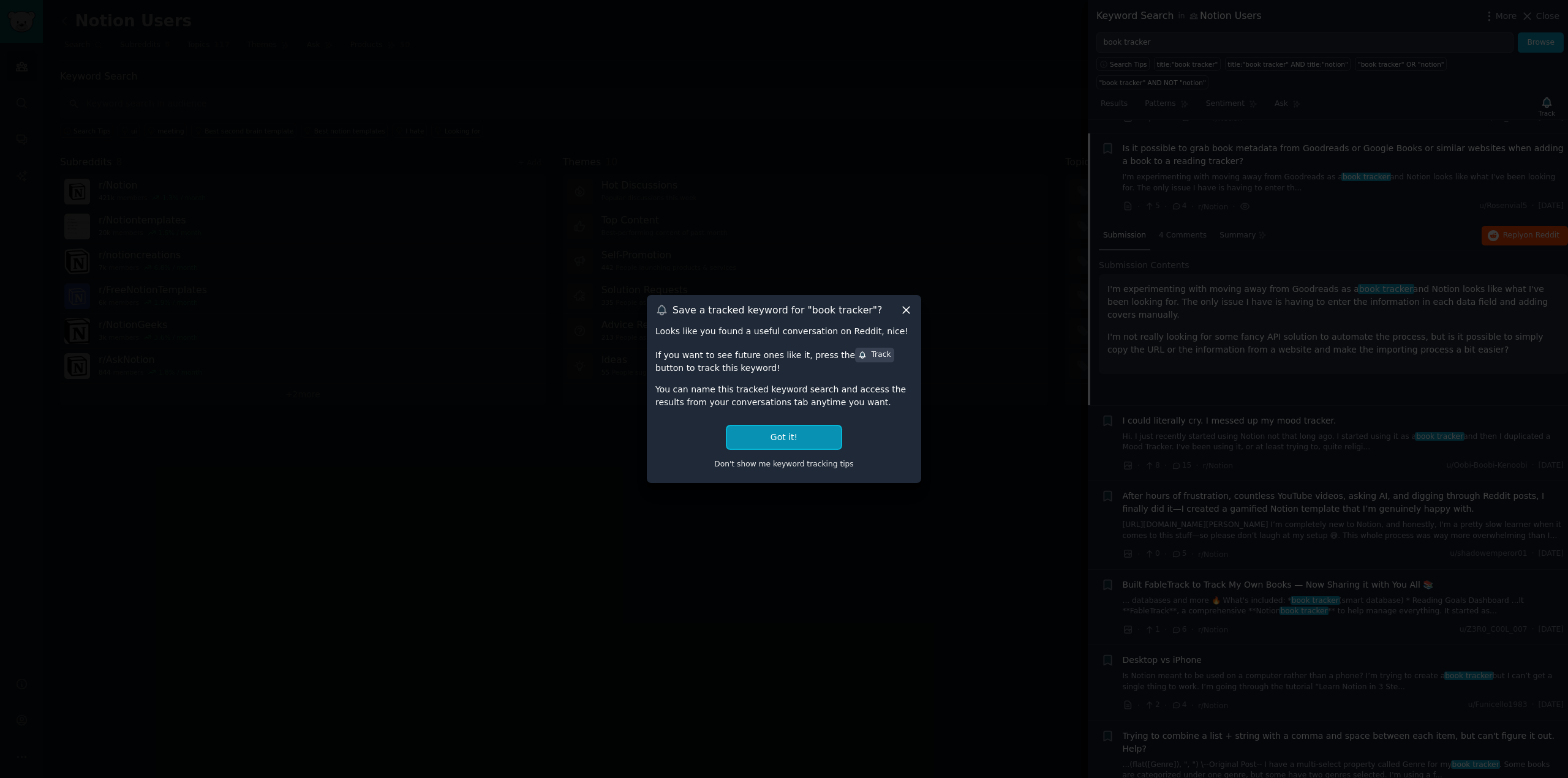
drag, startPoint x: 811, startPoint y: 433, endPoint x: 1063, endPoint y: 504, distance: 261.8
click at [1034, 516] on div "​ Save a tracked keyword for " book tracker "? Looks like you found a useful co…" at bounding box center [784, 389] width 1559 height 778
click at [908, 309] on icon at bounding box center [906, 309] width 13 height 13
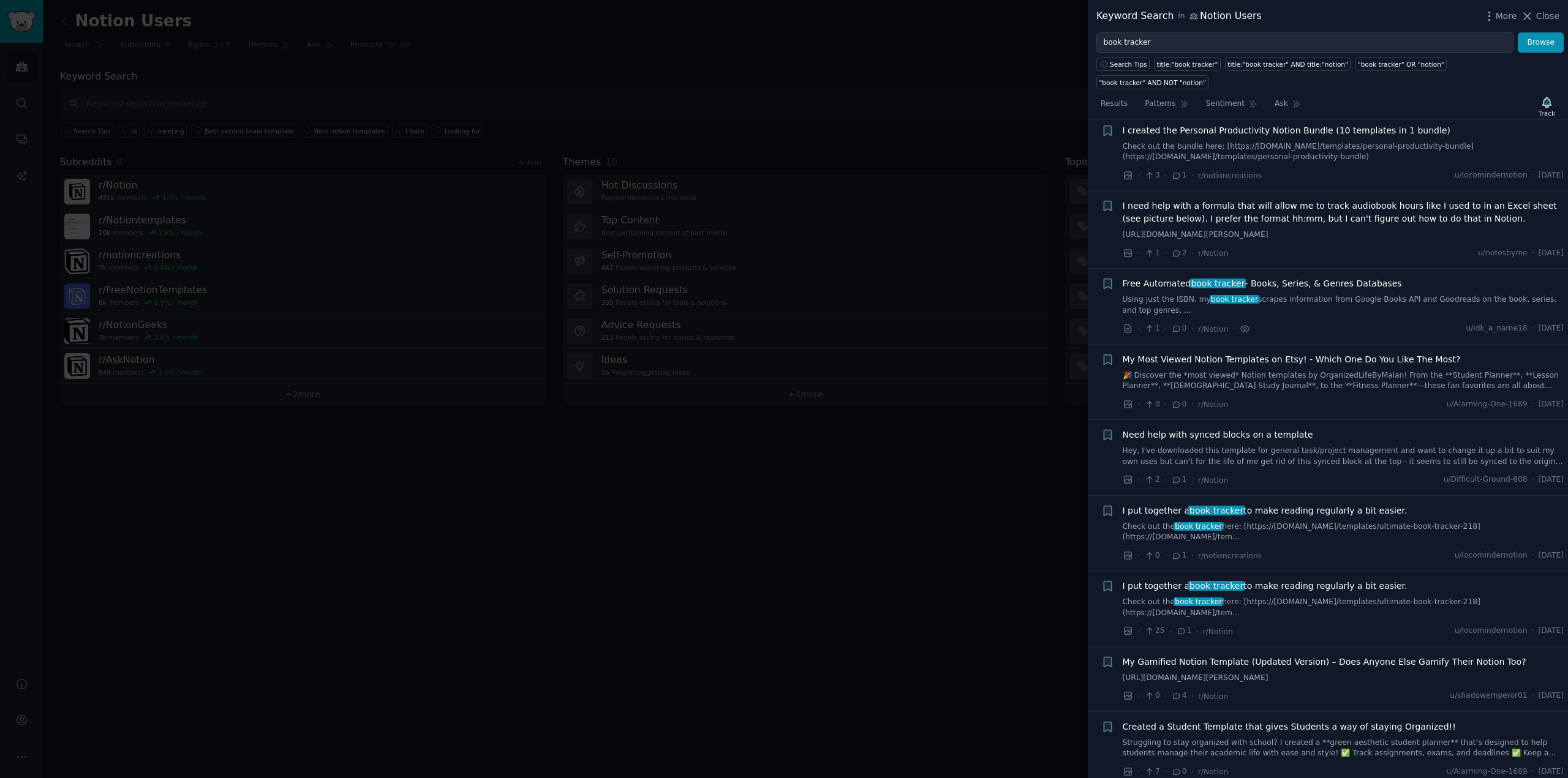
scroll to position [0, 0]
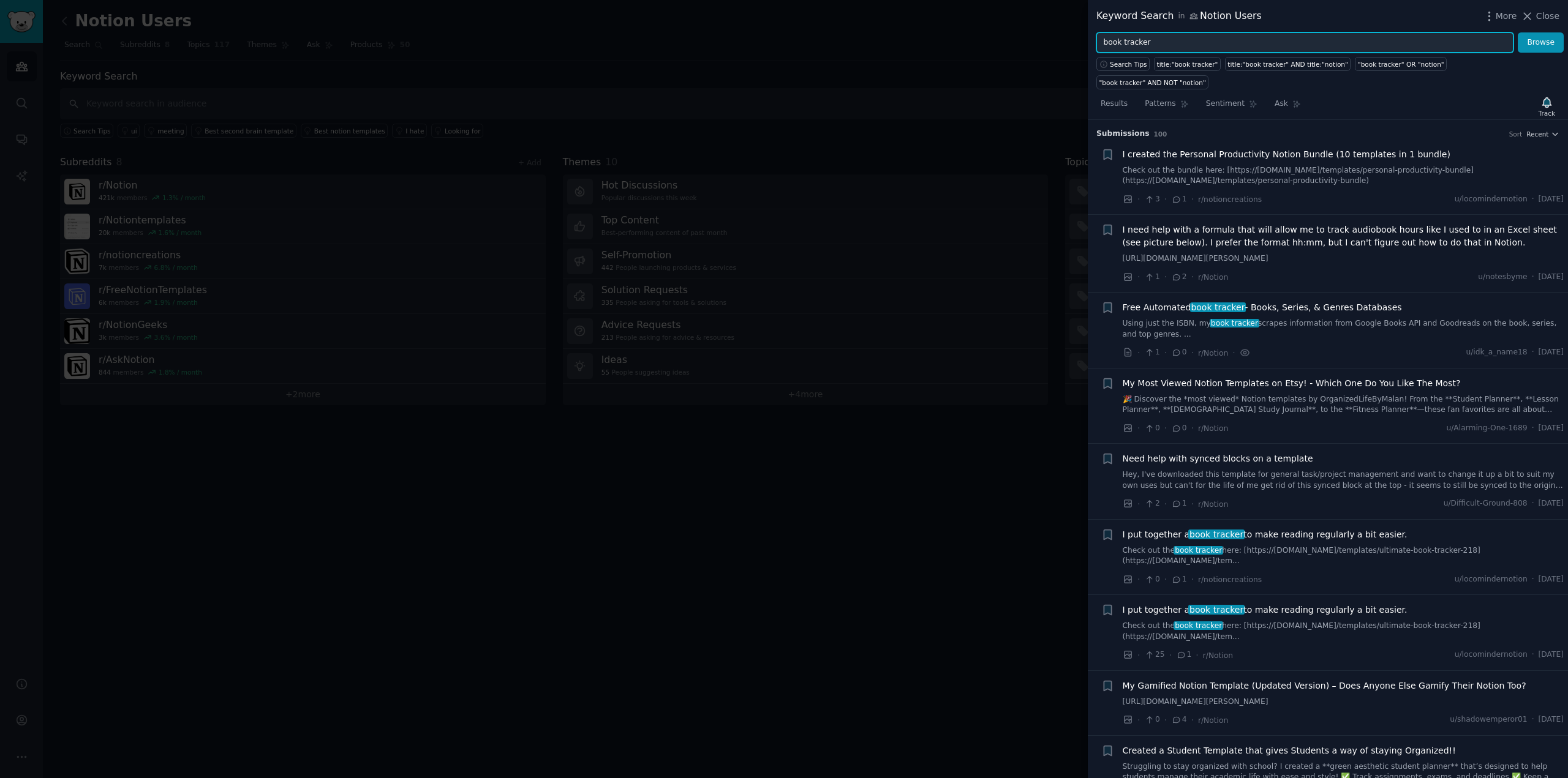
drag, startPoint x: 1208, startPoint y: 34, endPoint x: 1081, endPoint y: 44, distance: 127.4
click at [1081, 44] on div "Keyword Search in Notion Users More Close book tracker Browse Search Tips title…" at bounding box center [784, 389] width 1568 height 778
click at [1534, 12] on icon at bounding box center [1527, 15] width 13 height 13
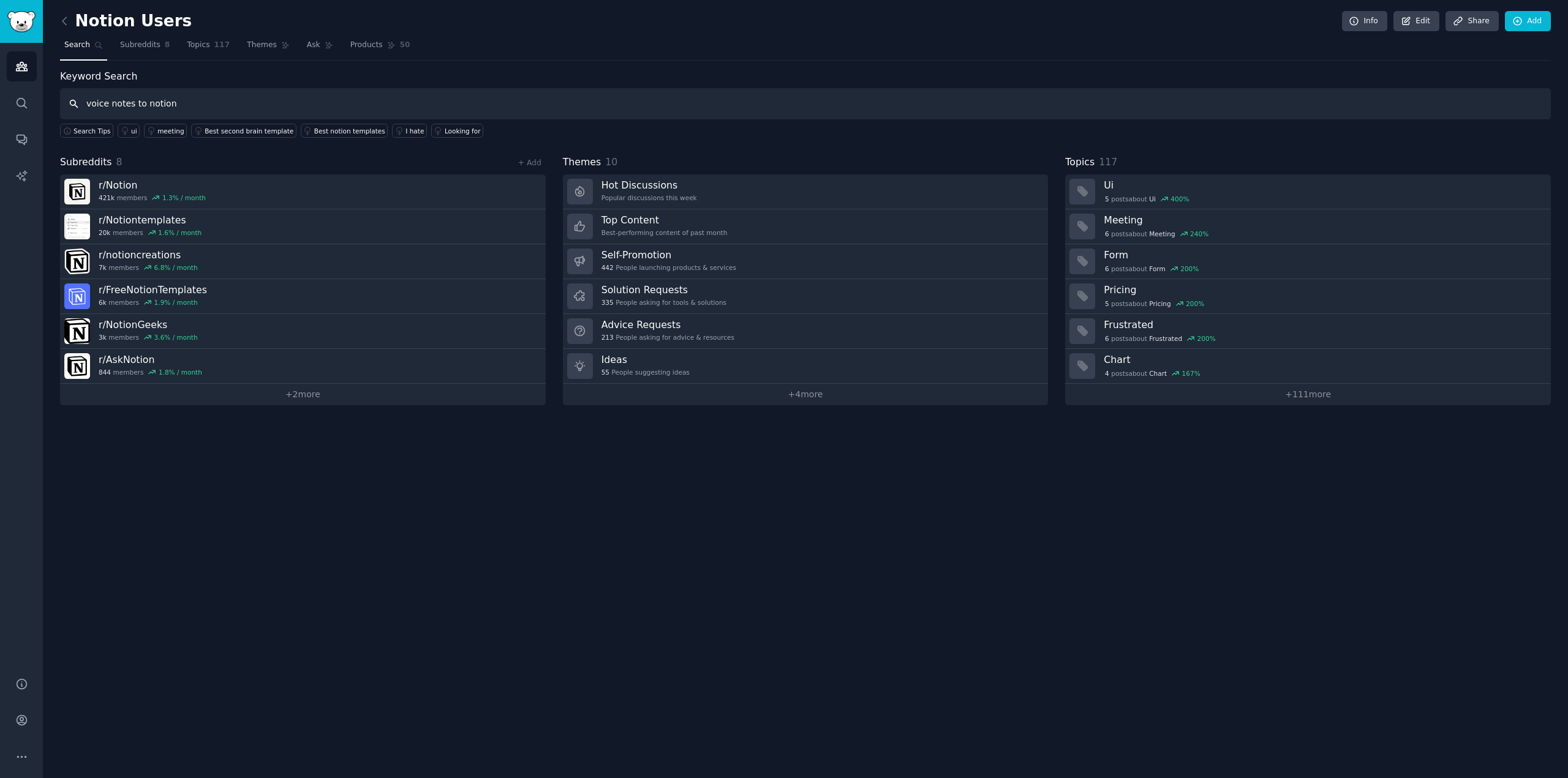
type input "voice notes to notion"
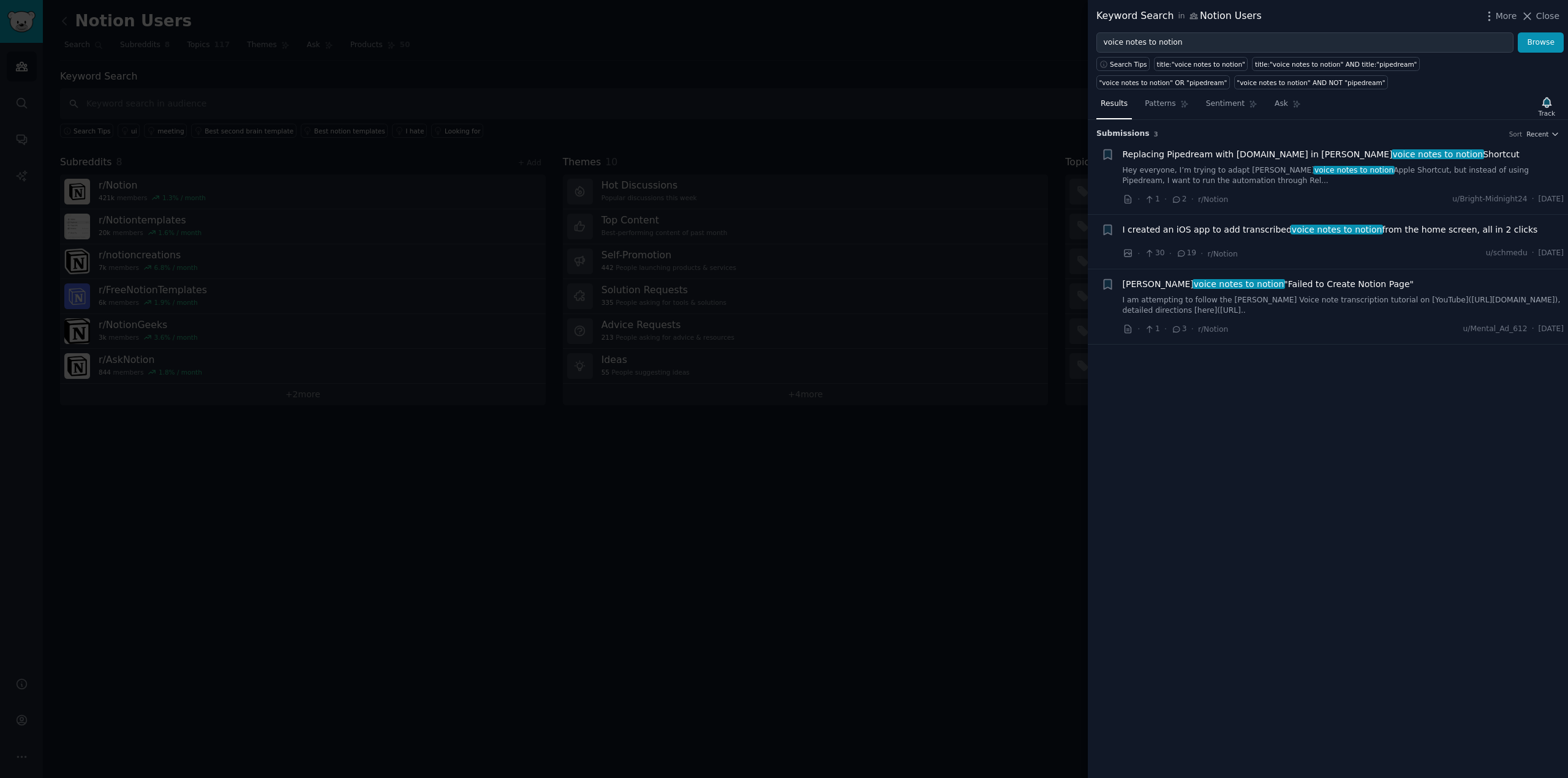
click at [1214, 157] on span "Replacing Pipedream with Relay.app in Thomas Frank’s voice notes to notion Shor…" at bounding box center [1322, 154] width 397 height 13
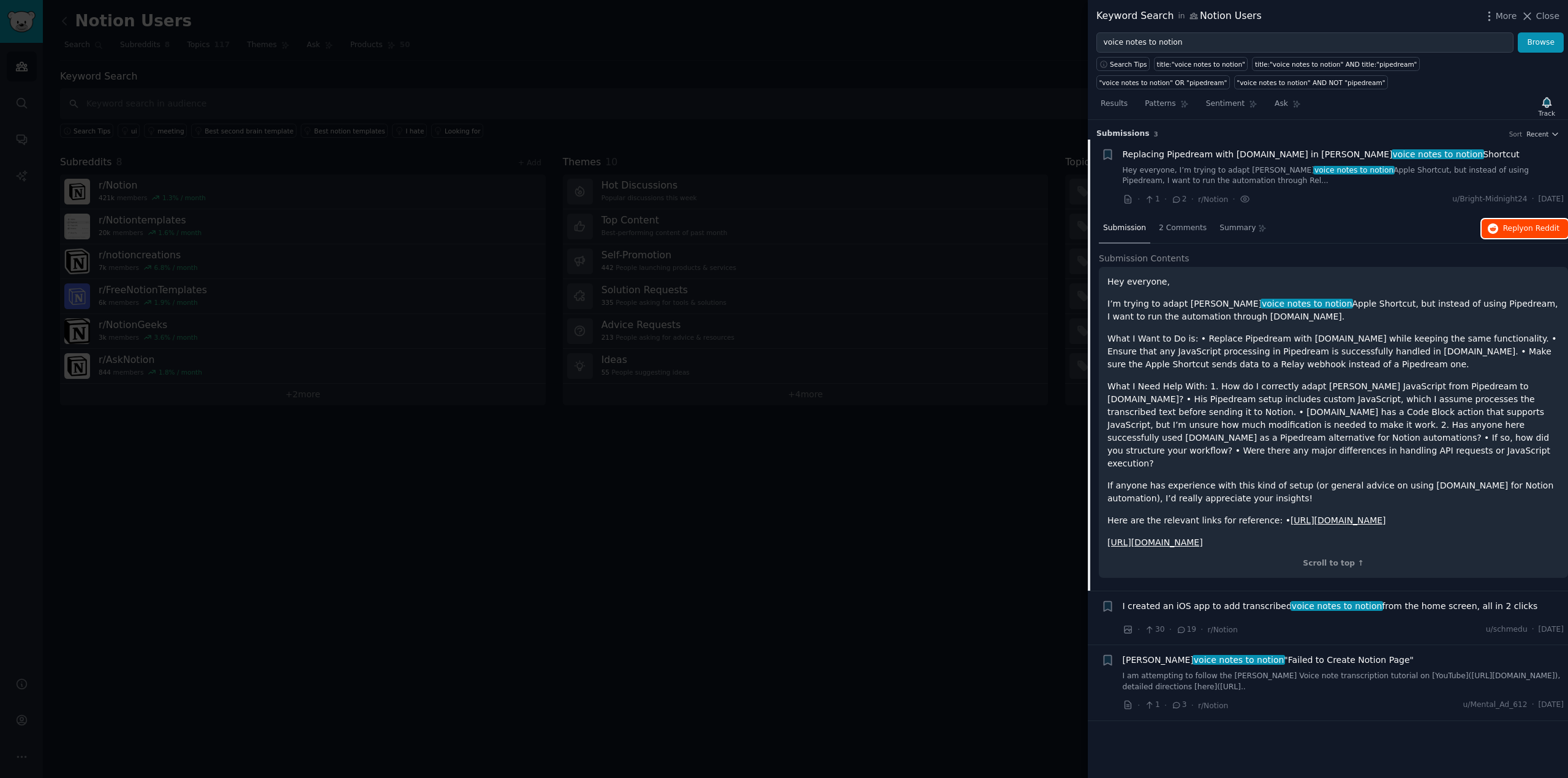
click at [1499, 224] on icon "button" at bounding box center [1493, 228] width 11 height 11
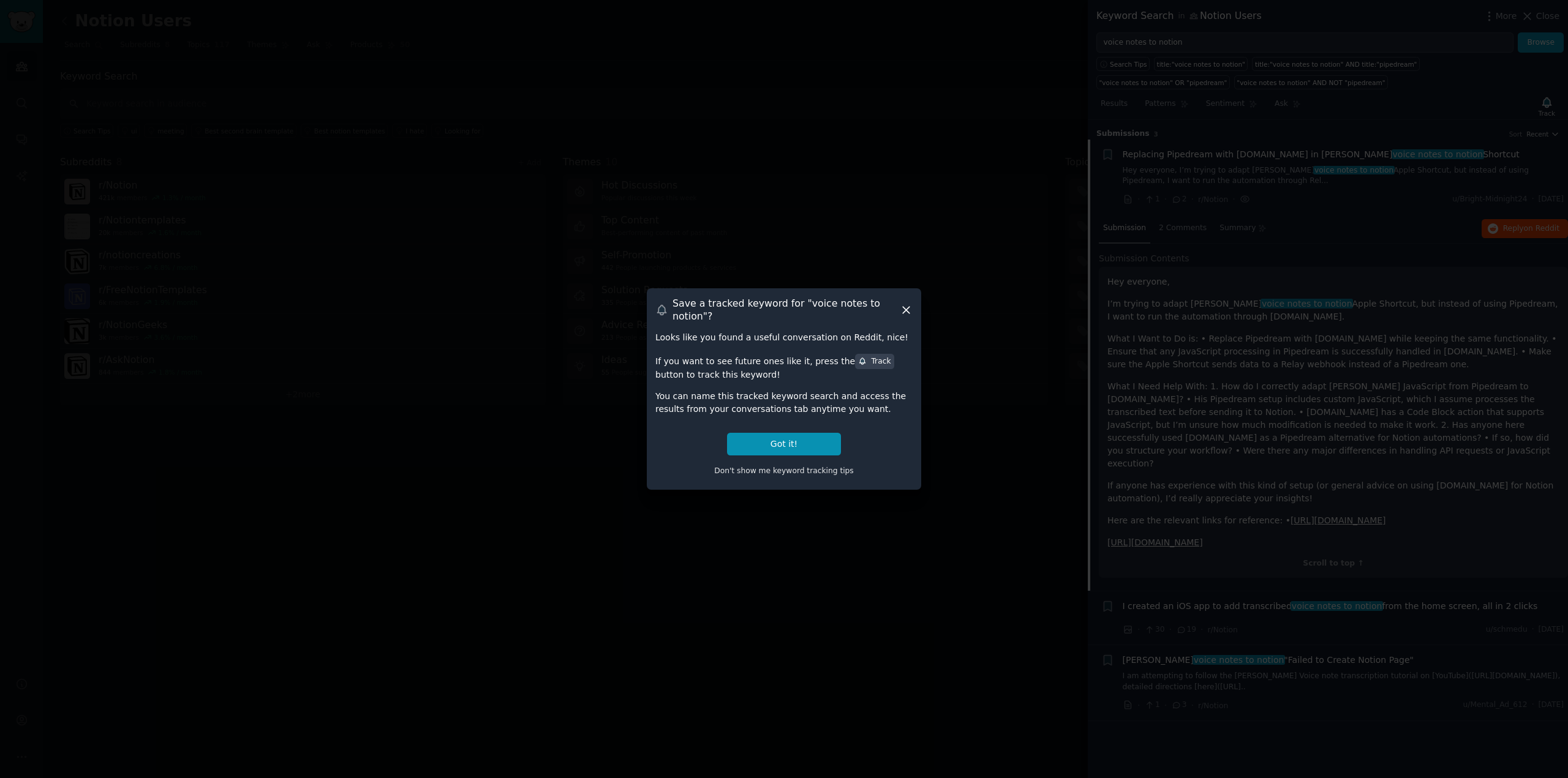
click at [907, 309] on icon at bounding box center [906, 309] width 13 height 13
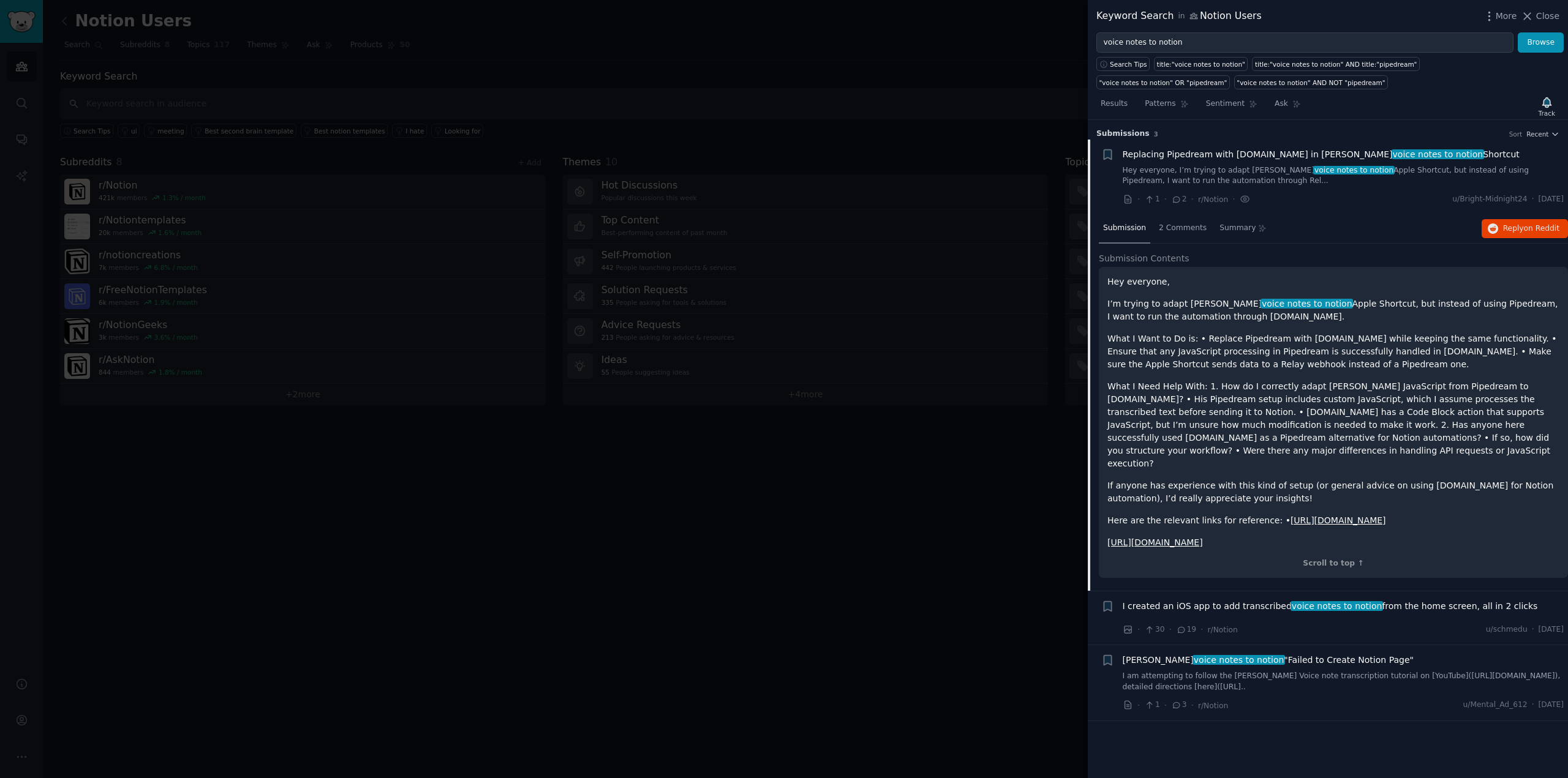
click at [1131, 133] on span "Submission s" at bounding box center [1123, 133] width 53 height 11
click at [1169, 155] on span "Replacing Pipedream with Relay.app in Thomas Frank’s voice notes to notion Shor…" at bounding box center [1322, 154] width 397 height 13
